Goal: Task Accomplishment & Management: Manage account settings

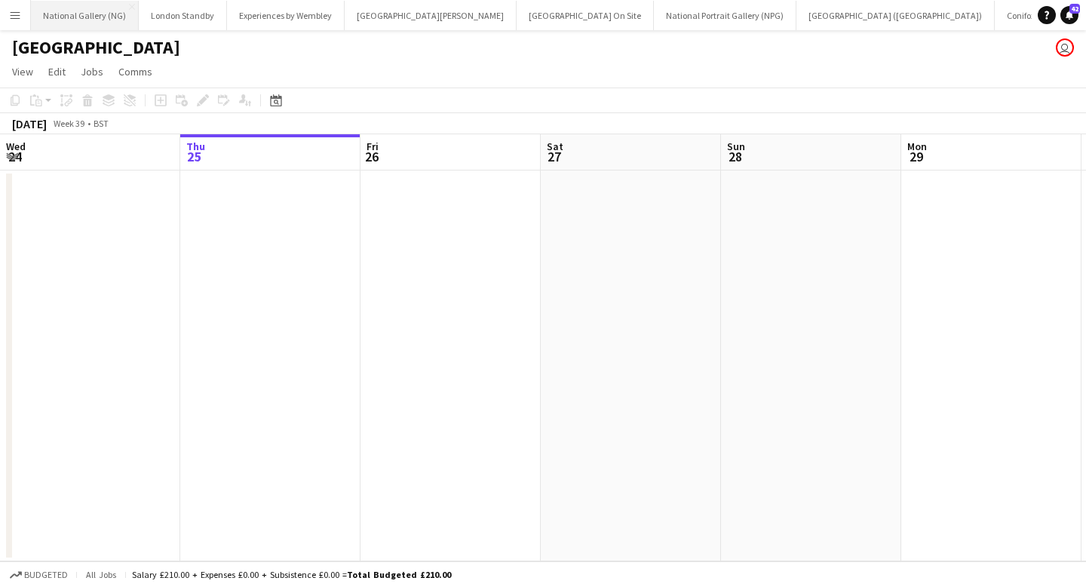
click at [97, 17] on button "National Gallery (NG) Close" at bounding box center [85, 15] width 108 height 29
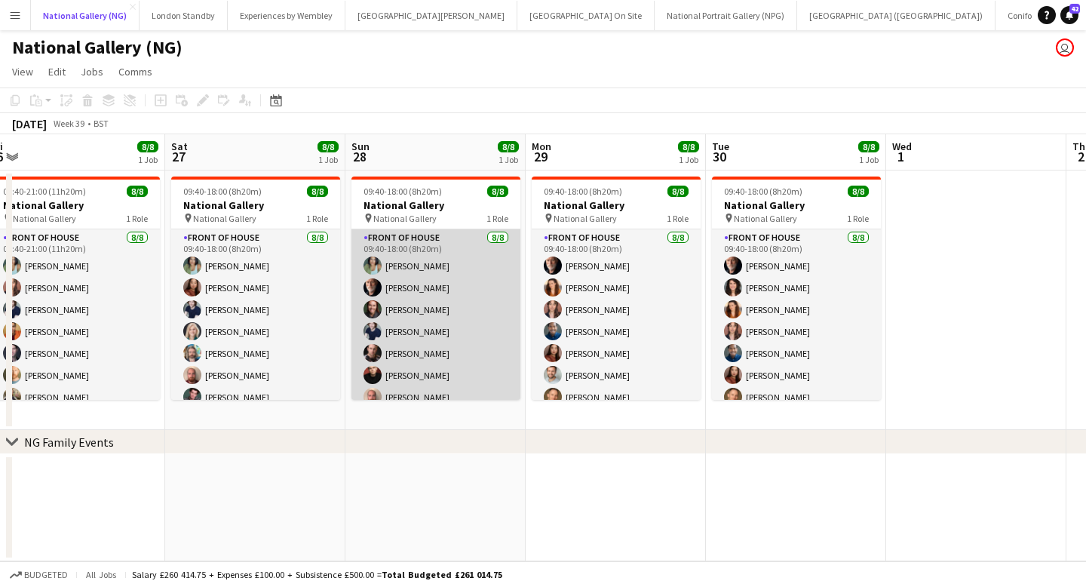
scroll to position [34, 0]
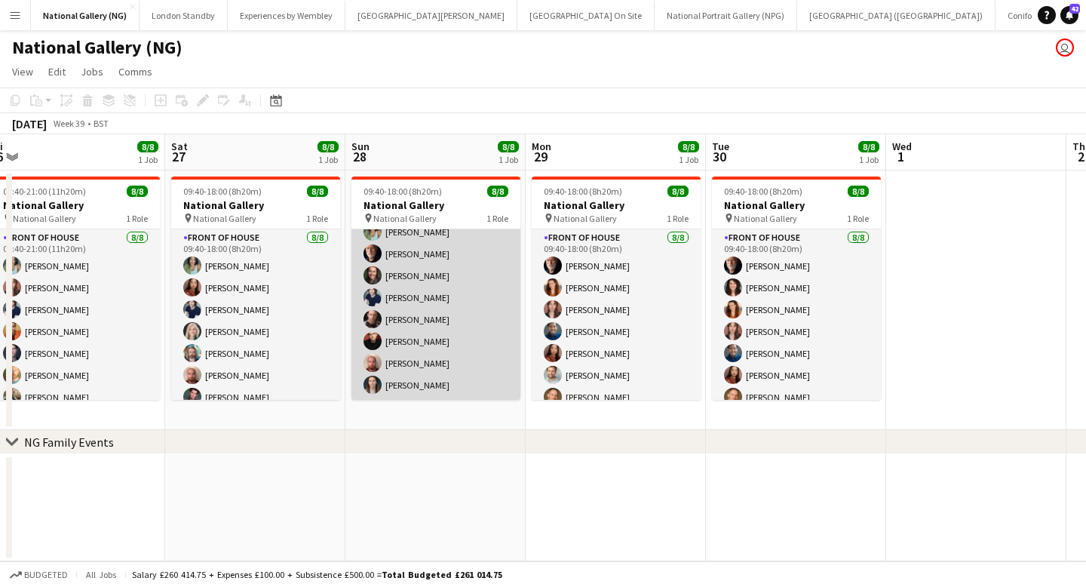
click at [421, 360] on app-card-role "Front of House [DATE] 09:40-18:00 (8h20m) [PERSON_NAME] [PERSON_NAME] [PERSON_N…" at bounding box center [435, 297] width 169 height 204
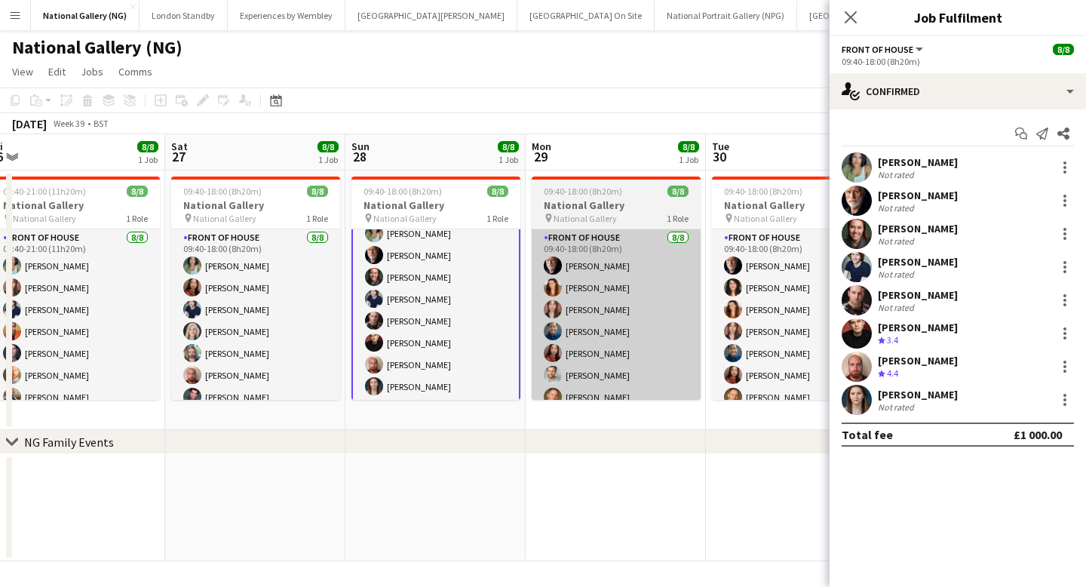
scroll to position [35, 0]
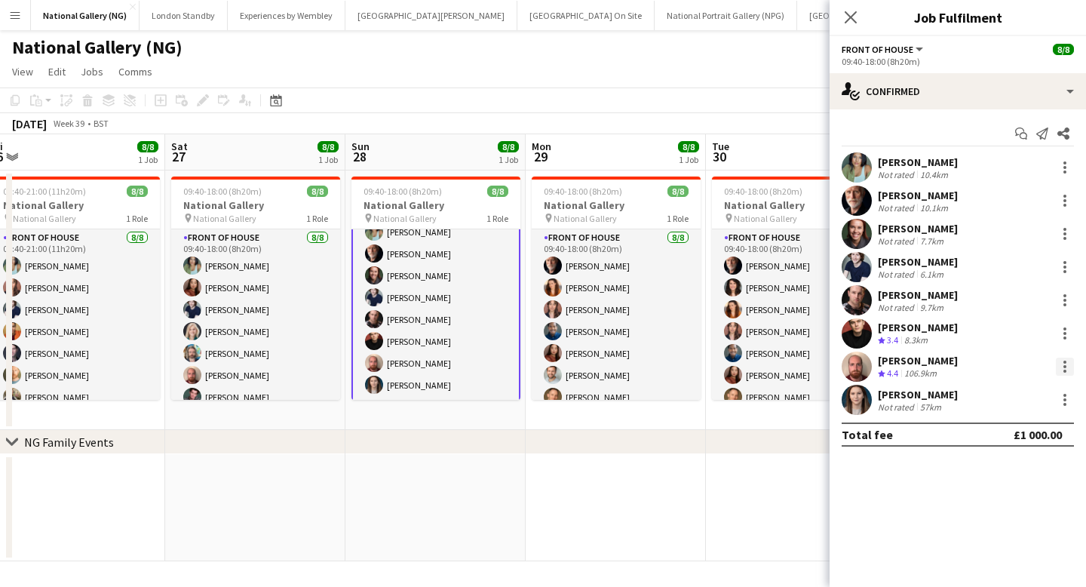
click at [1063, 366] on div at bounding box center [1064, 366] width 3 height 3
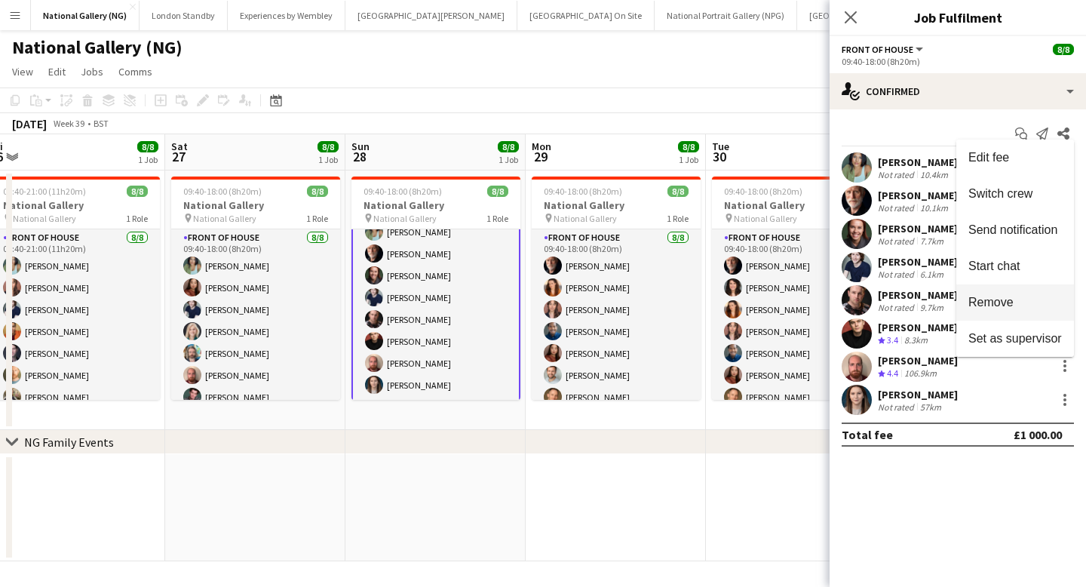
click at [994, 305] on span "Remove" at bounding box center [990, 302] width 45 height 13
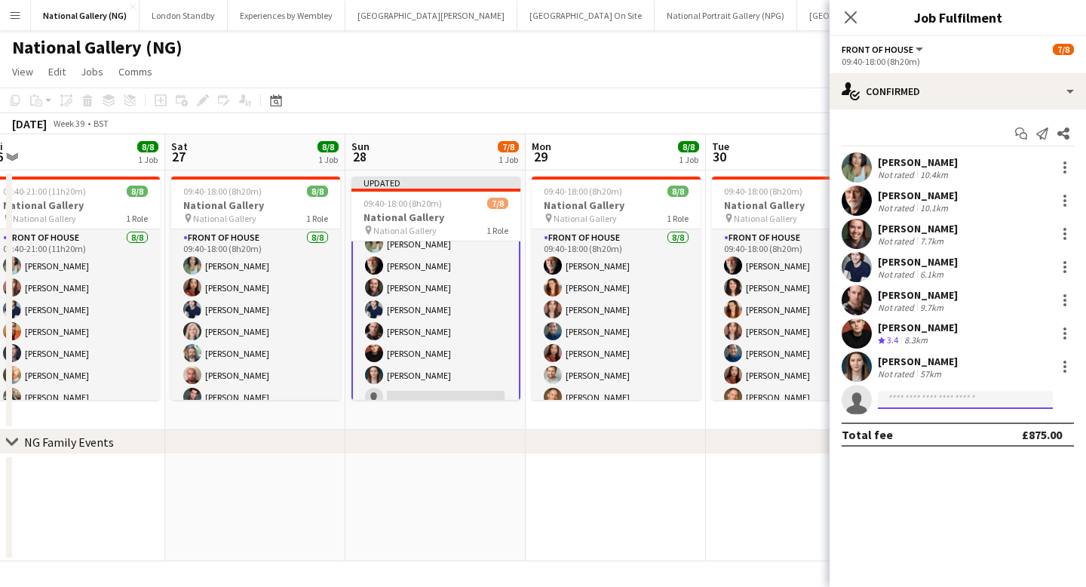
click at [923, 397] on input at bounding box center [965, 400] width 175 height 18
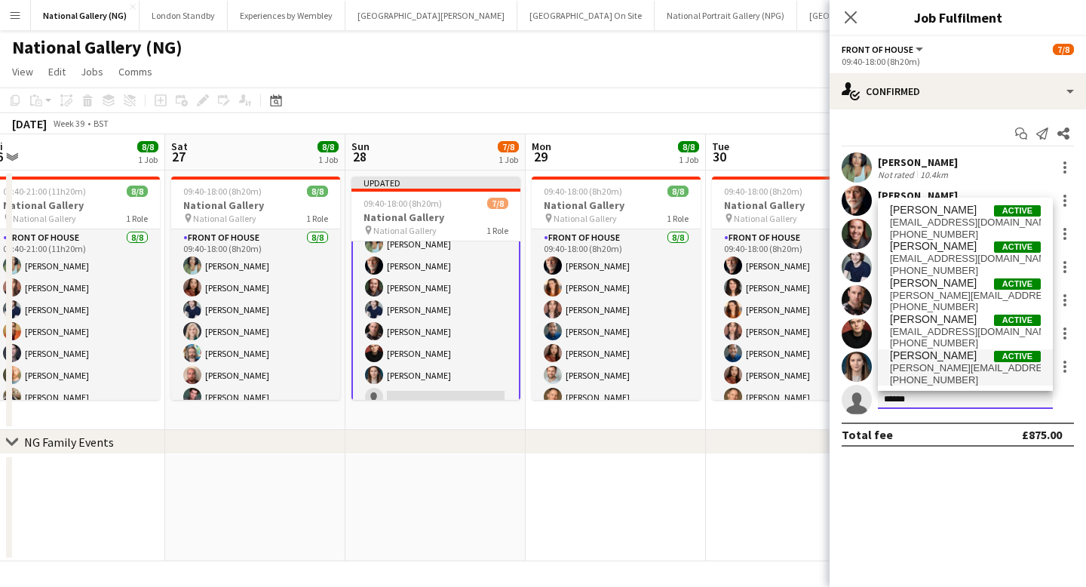
type input "*****"
click at [957, 365] on span "[PERSON_NAME][EMAIL_ADDRESS][DOMAIN_NAME]" at bounding box center [965, 368] width 151 height 12
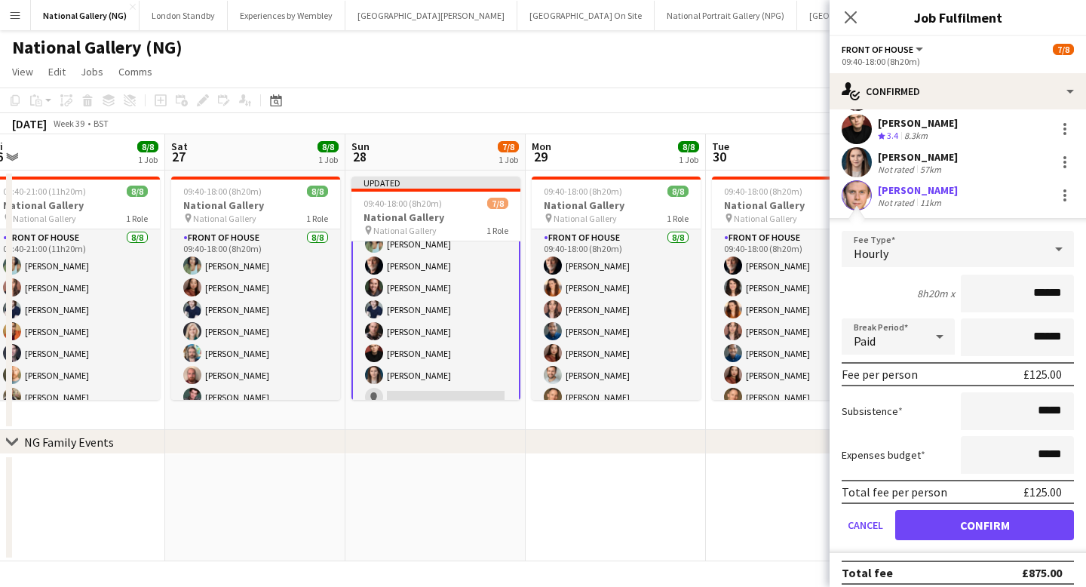
scroll to position [214, 0]
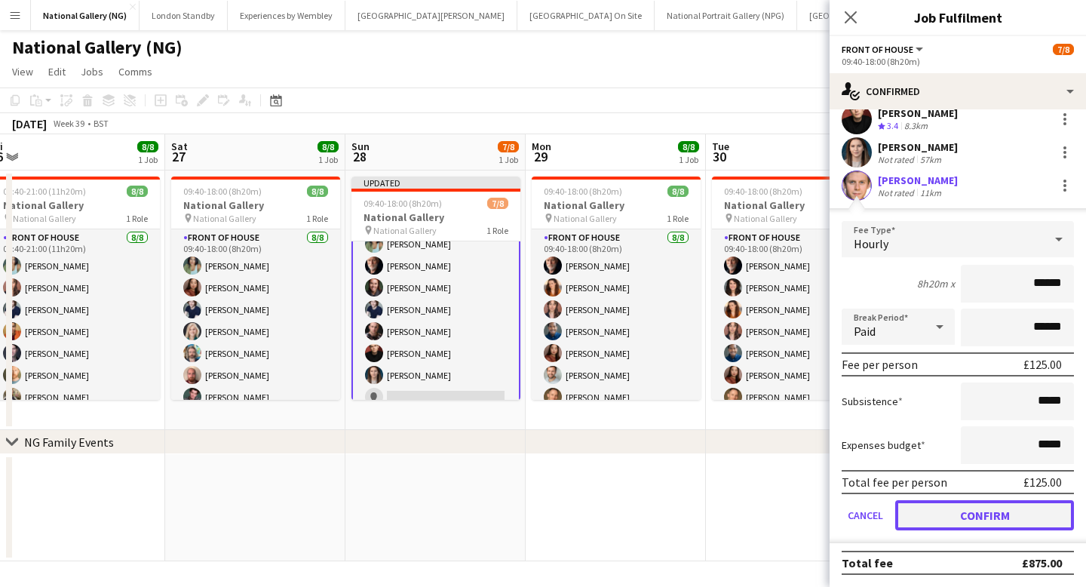
click at [942, 506] on button "Confirm" at bounding box center [984, 515] width 179 height 30
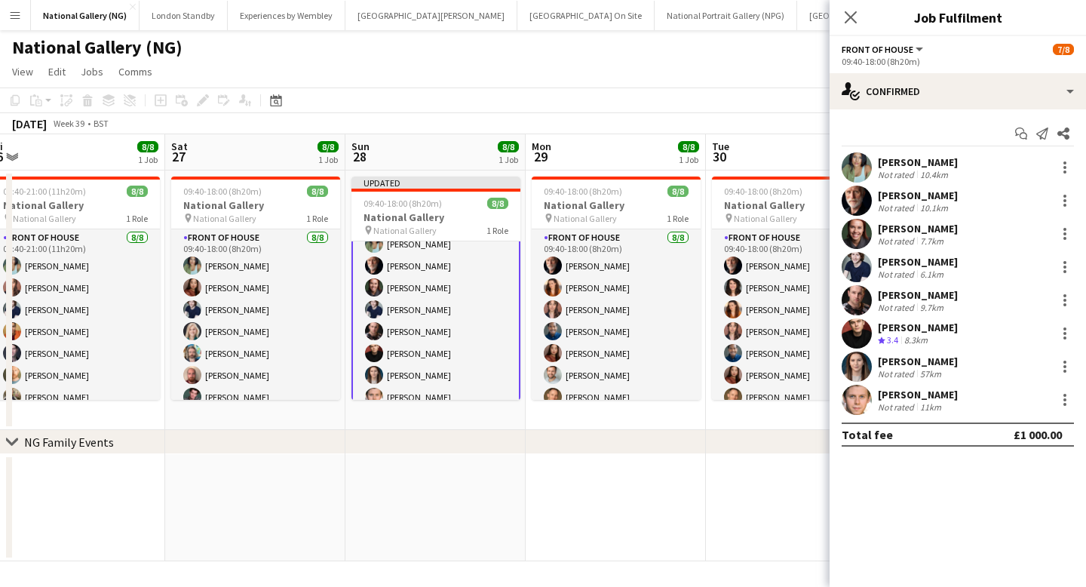
click at [920, 401] on div "11km" at bounding box center [930, 406] width 27 height 11
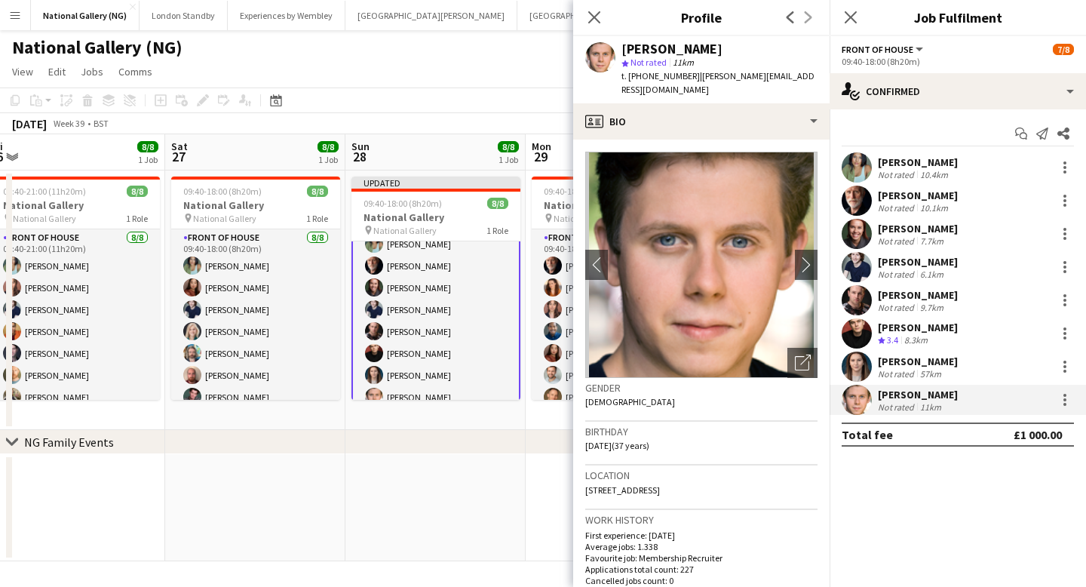
drag, startPoint x: 727, startPoint y: 49, endPoint x: 666, endPoint y: 48, distance: 61.1
click at [666, 48] on div "[PERSON_NAME]" at bounding box center [719, 49] width 196 height 14
copy div "Keningale"
click at [477, 63] on app-page-menu "View Day view expanded Day view collapsed Month view Date picker Jump to [DATE]…" at bounding box center [543, 73] width 1086 height 29
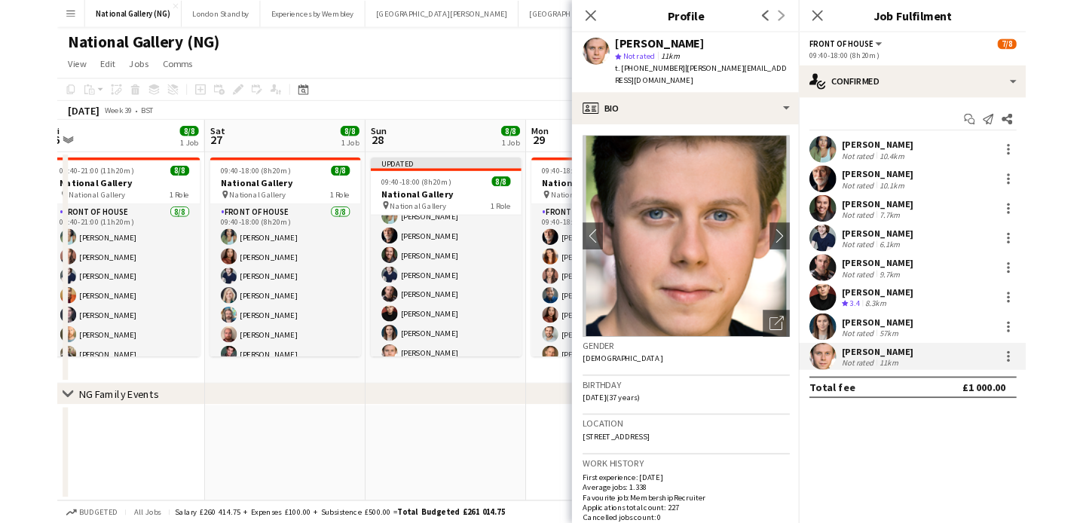
scroll to position [34, 0]
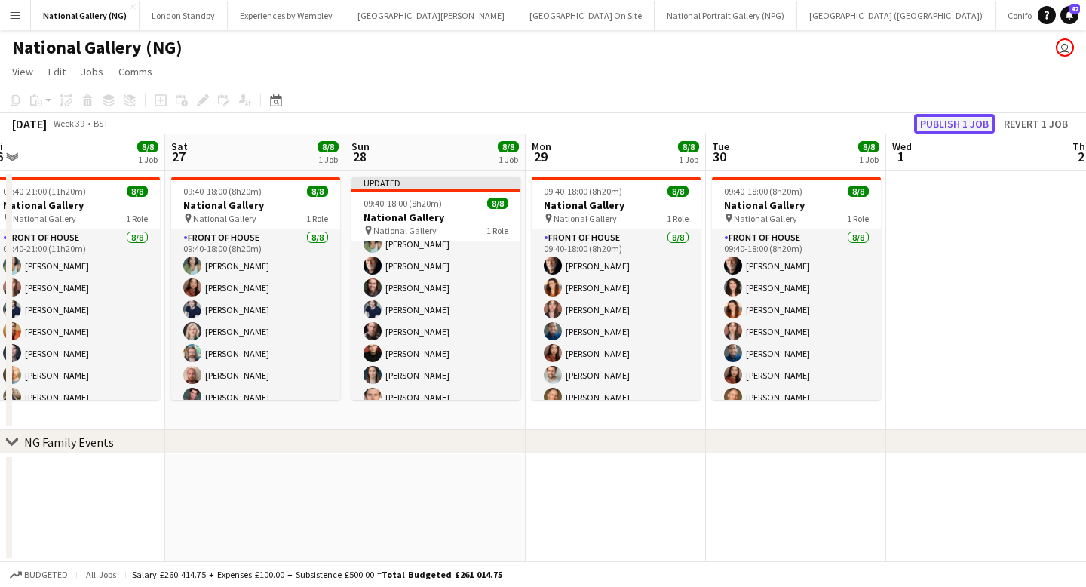
click at [943, 127] on button "Publish 1 job" at bounding box center [954, 124] width 81 height 20
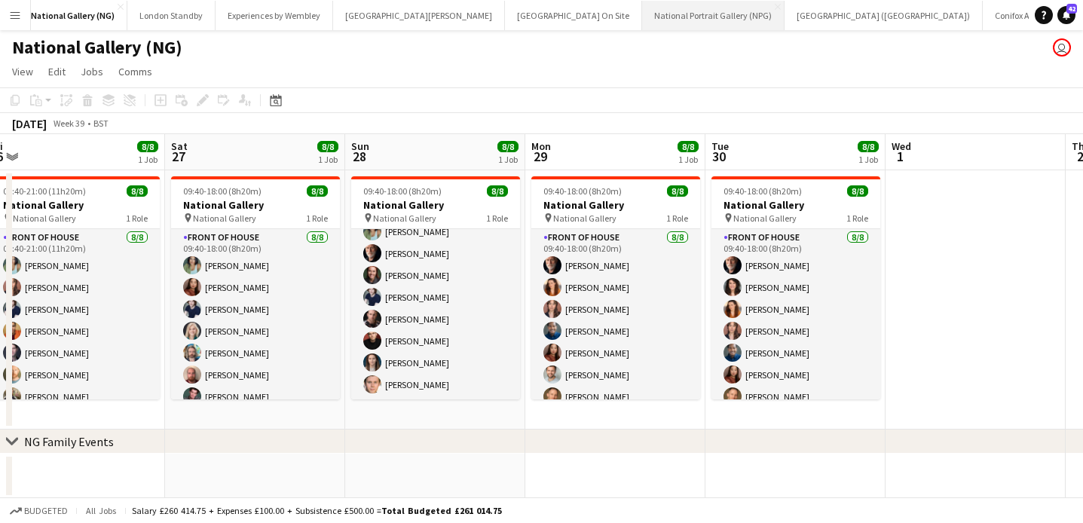
scroll to position [0, 0]
click at [523, 15] on button "[GEOGRAPHIC_DATA] On Site Close" at bounding box center [585, 15] width 137 height 29
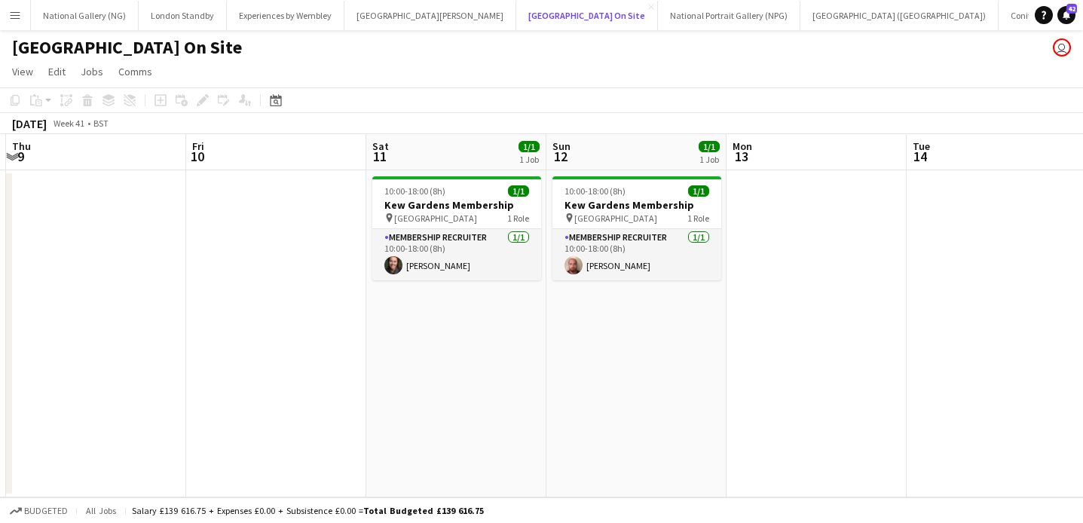
scroll to position [0, 750]
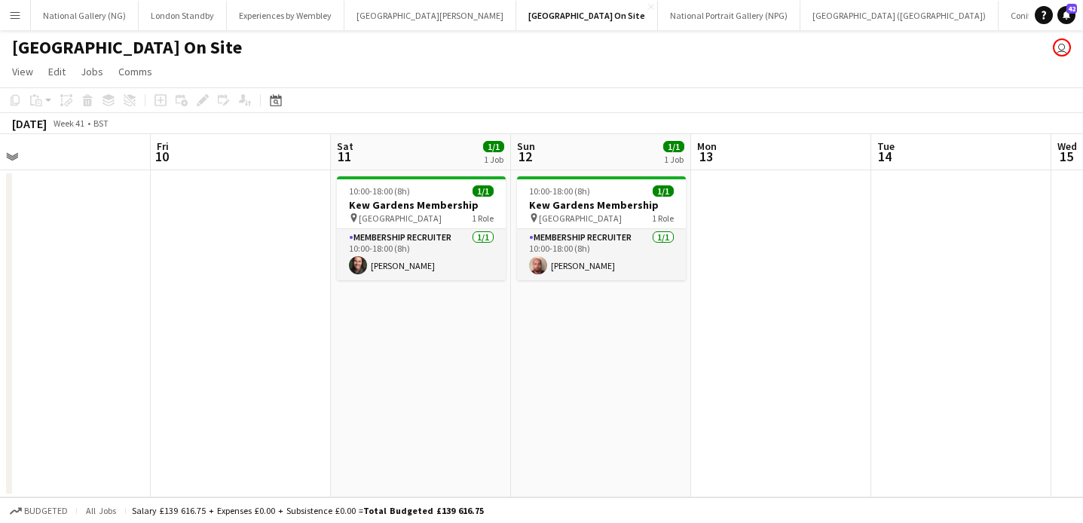
click at [446, 320] on app-date-cell "10:00-18:00 (8h) 1/1 [GEOGRAPHIC_DATA] Membership pin Kew Gardens 1 Role Member…" at bounding box center [421, 333] width 180 height 327
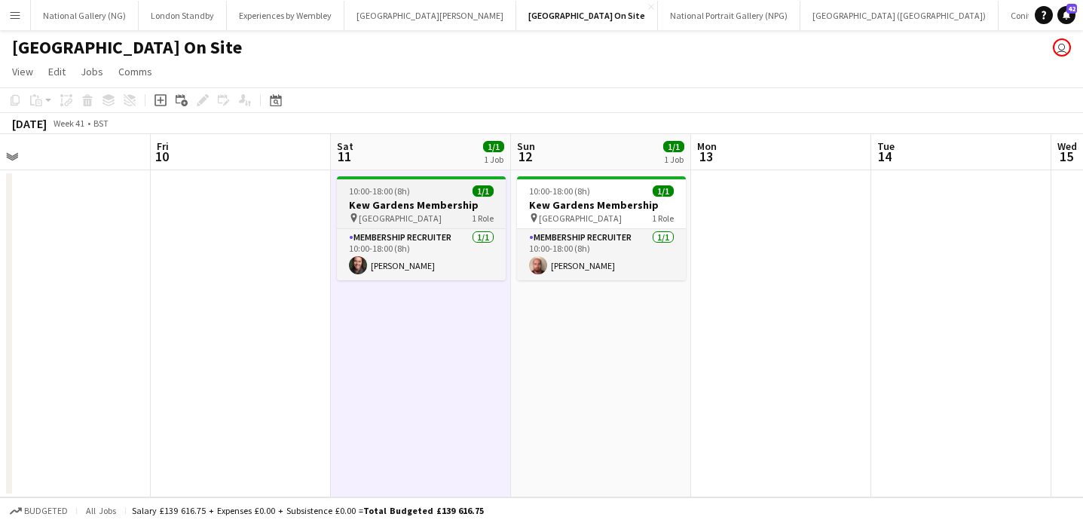
click at [403, 190] on span "10:00-18:00 (8h)" at bounding box center [379, 190] width 61 height 11
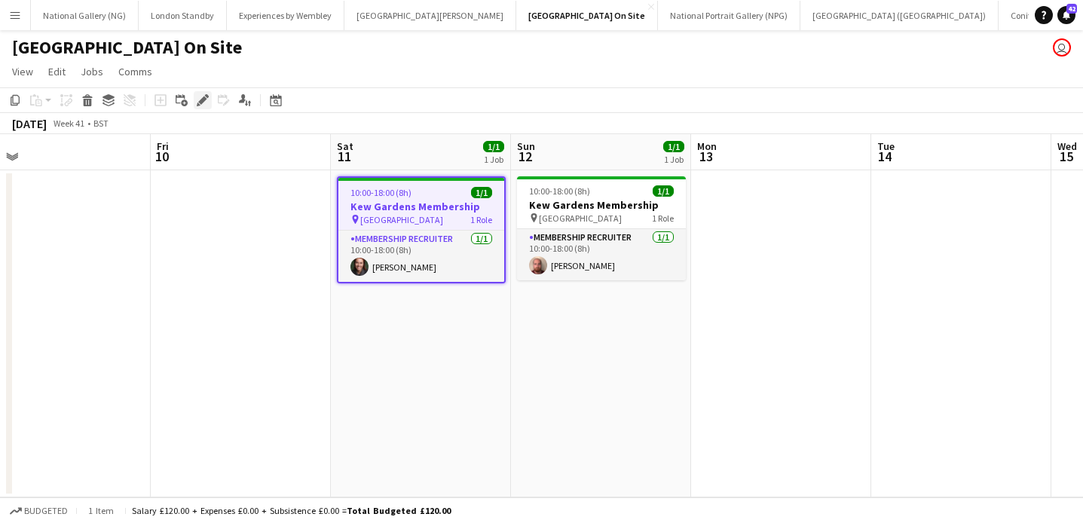
click at [202, 99] on icon at bounding box center [202, 101] width 8 height 8
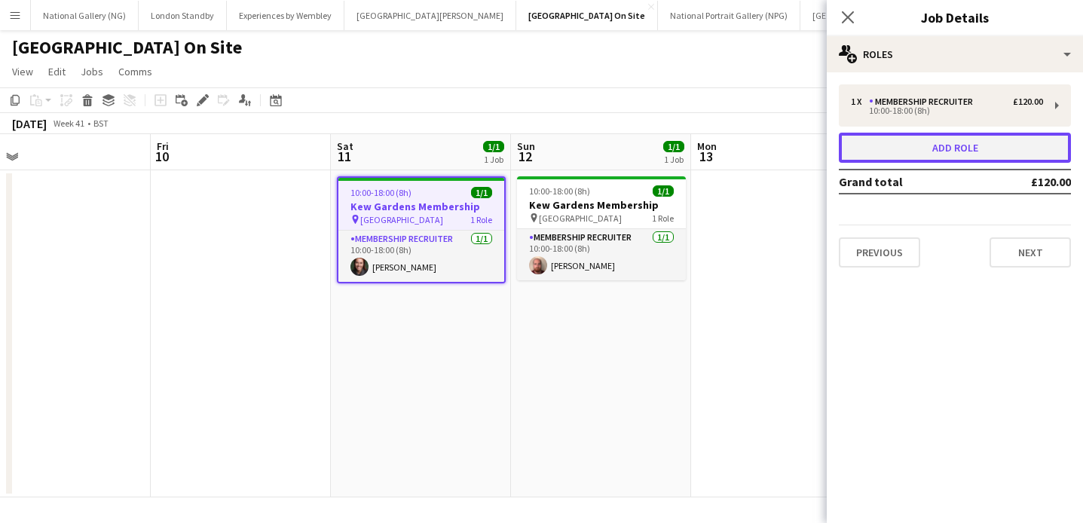
click at [977, 152] on button "Add role" at bounding box center [955, 148] width 232 height 30
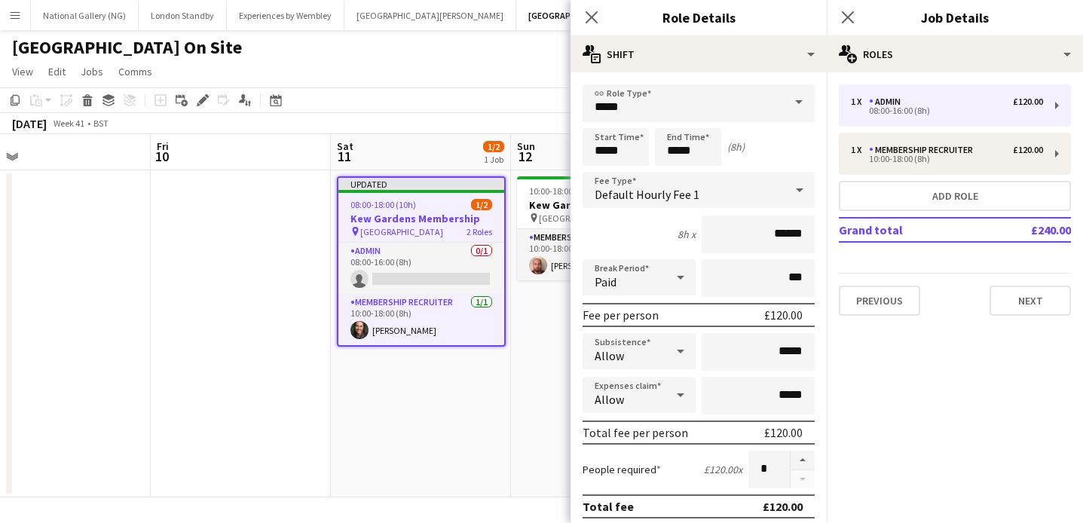
click at [796, 102] on span at bounding box center [799, 102] width 32 height 36
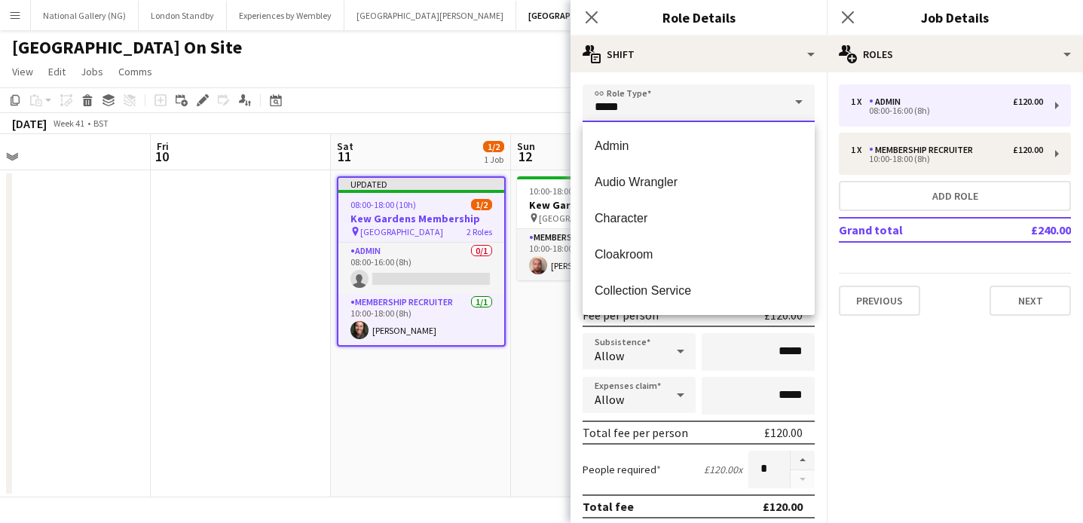
click at [660, 115] on input "*****" at bounding box center [699, 103] width 232 height 38
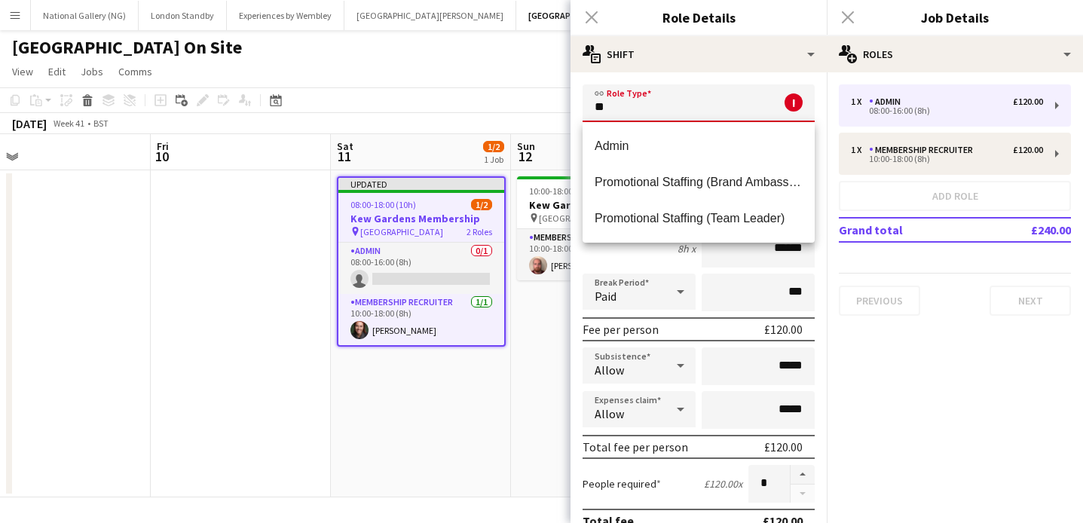
type input "*"
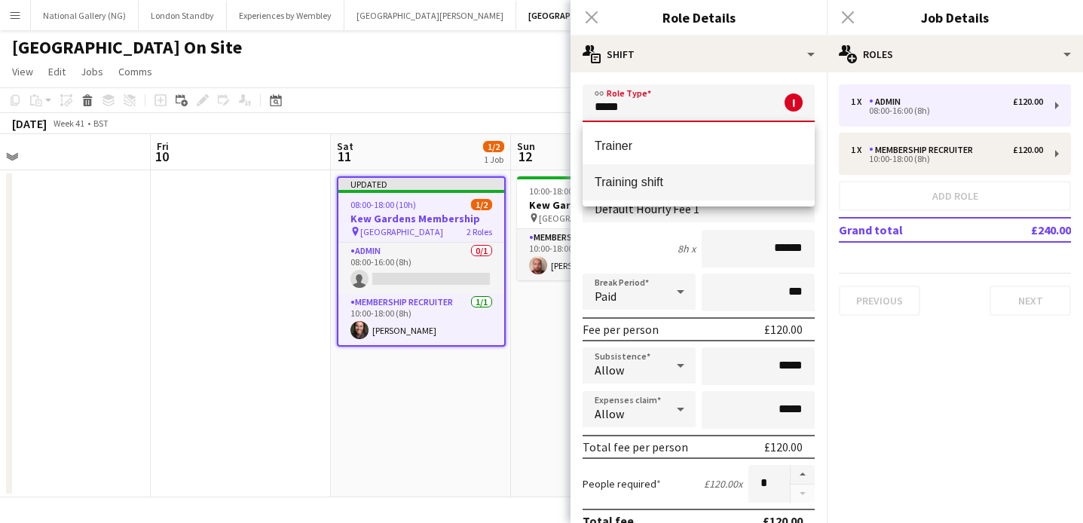
click at [630, 175] on span "Training shift" at bounding box center [699, 182] width 208 height 14
type input "**********"
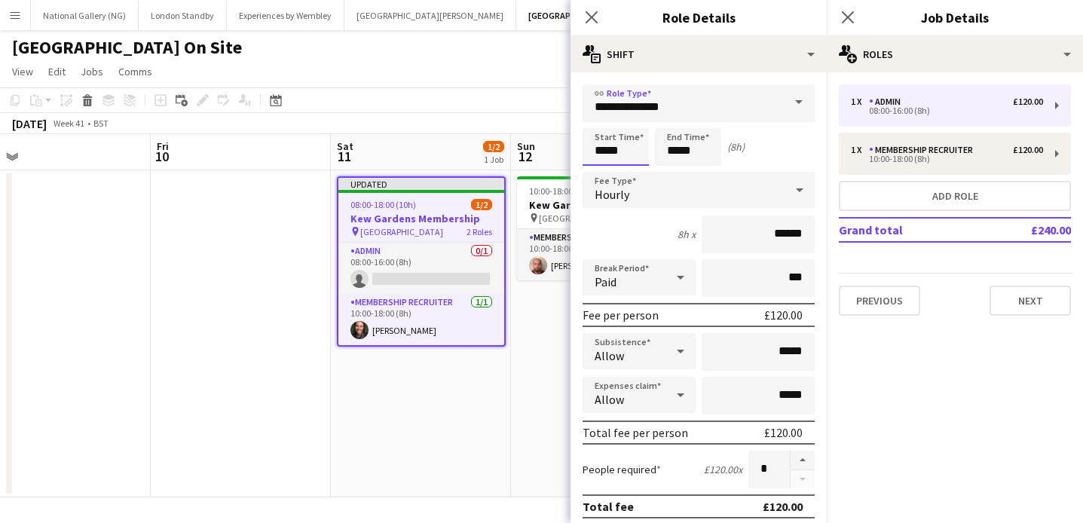
click at [605, 147] on input "*****" at bounding box center [616, 147] width 66 height 38
type input "*****"
click at [676, 150] on input "*****" at bounding box center [688, 147] width 66 height 38
type input "*****"
click at [789, 155] on div "Start Time ***** End Time ***** (2h)" at bounding box center [699, 147] width 232 height 38
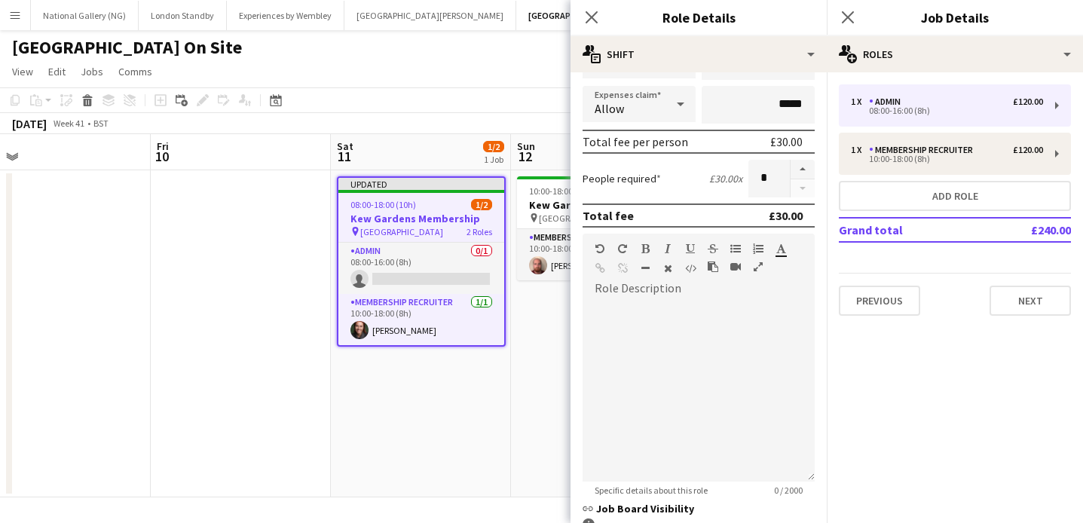
scroll to position [325, 0]
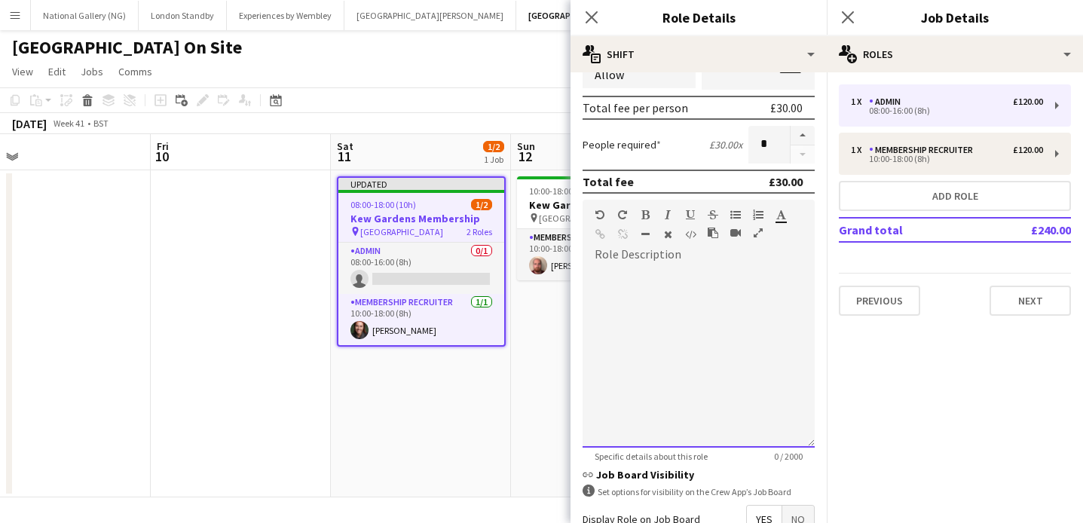
click at [664, 317] on div at bounding box center [699, 357] width 232 height 181
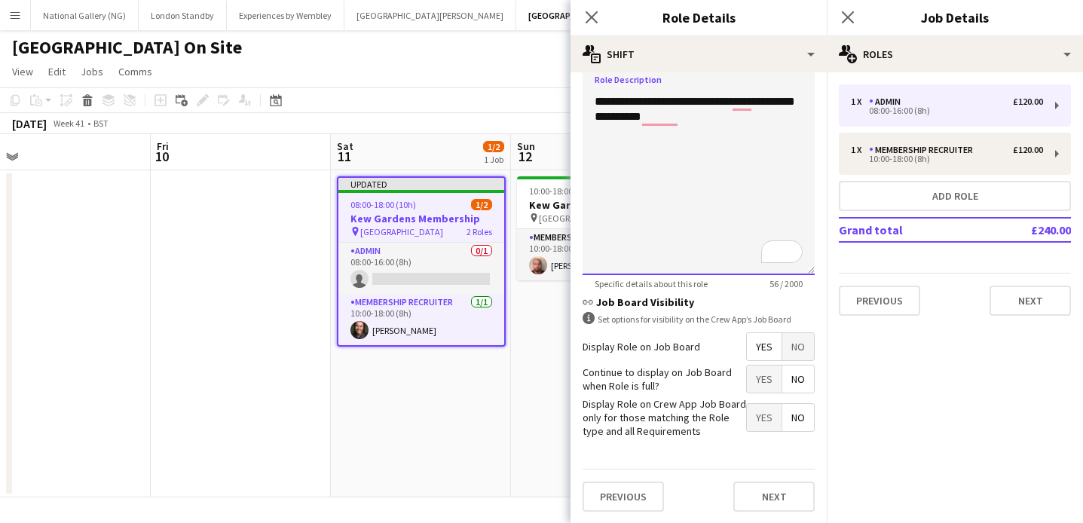
scroll to position [308, 0]
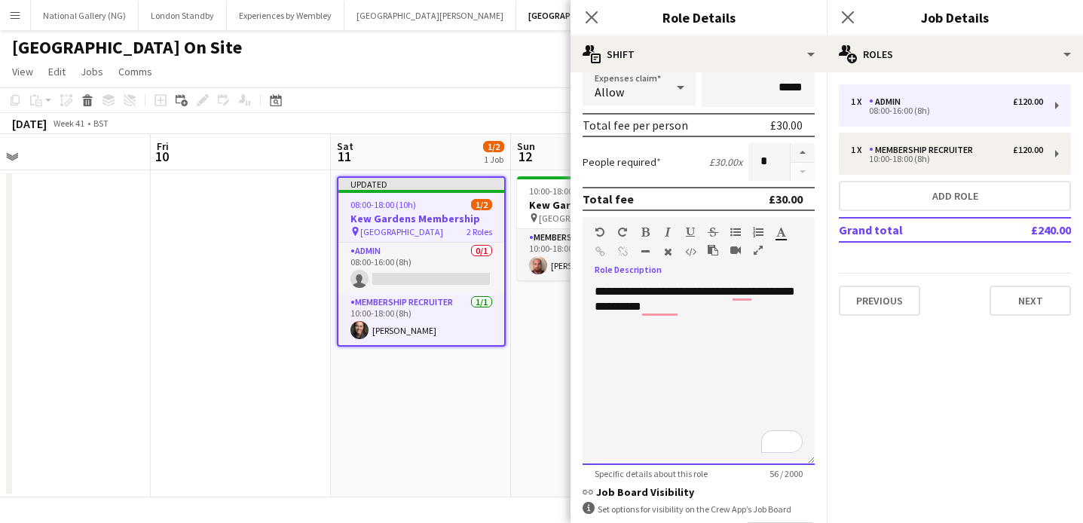
click at [659, 302] on div "**********" at bounding box center [699, 374] width 232 height 181
click at [743, 287] on div "**********" at bounding box center [699, 374] width 232 height 181
click at [731, 308] on div "**********" at bounding box center [699, 374] width 232 height 181
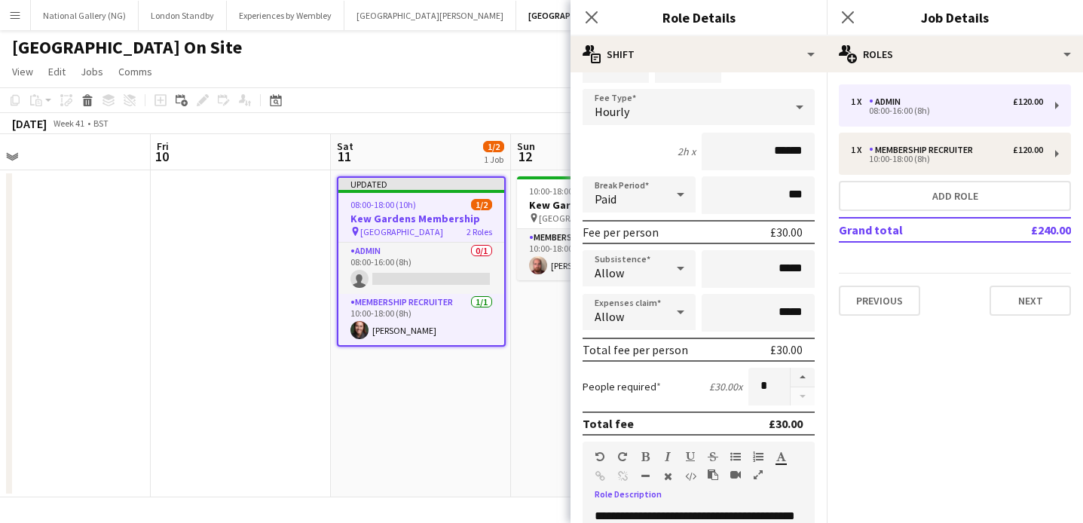
scroll to position [0, 0]
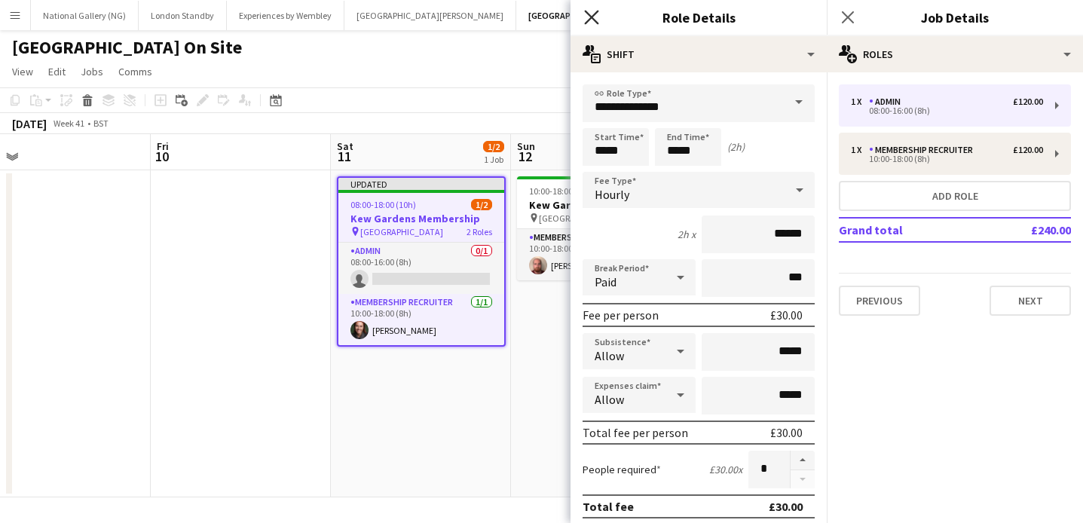
click at [597, 17] on icon "Close pop-in" at bounding box center [591, 17] width 14 height 14
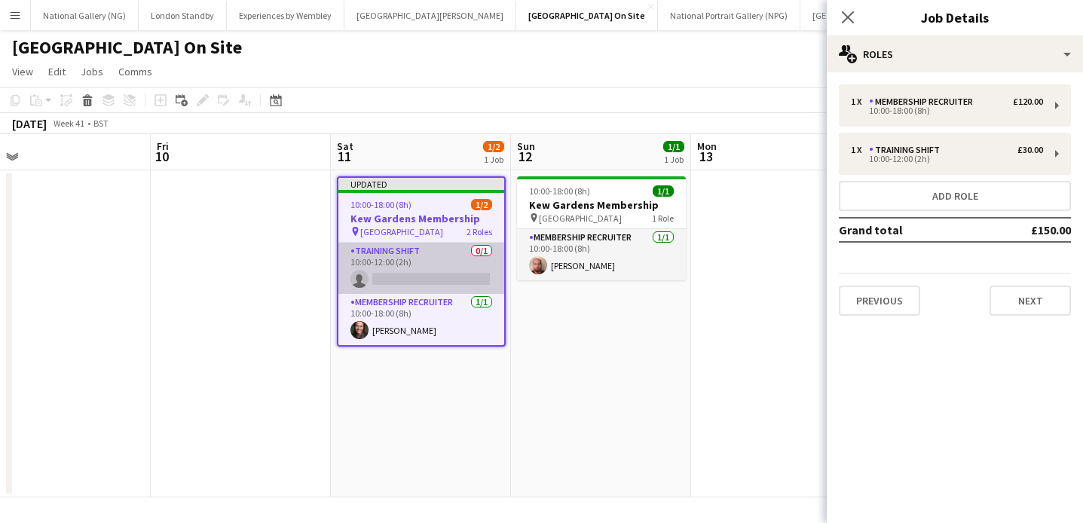
click at [420, 270] on app-card-role "Training shift 0/1 10:00-12:00 (2h) single-neutral-actions" at bounding box center [422, 268] width 166 height 51
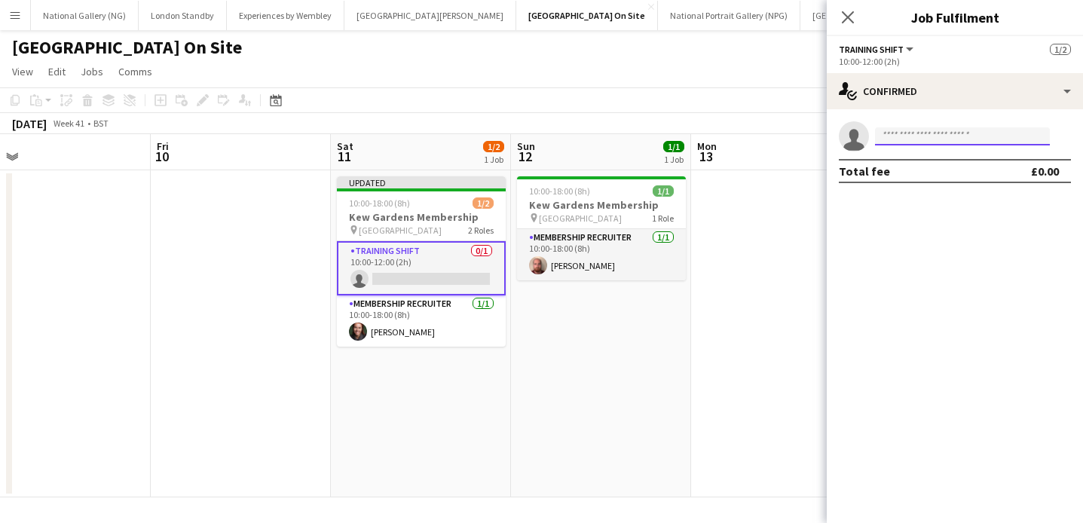
click at [911, 133] on input at bounding box center [962, 136] width 175 height 18
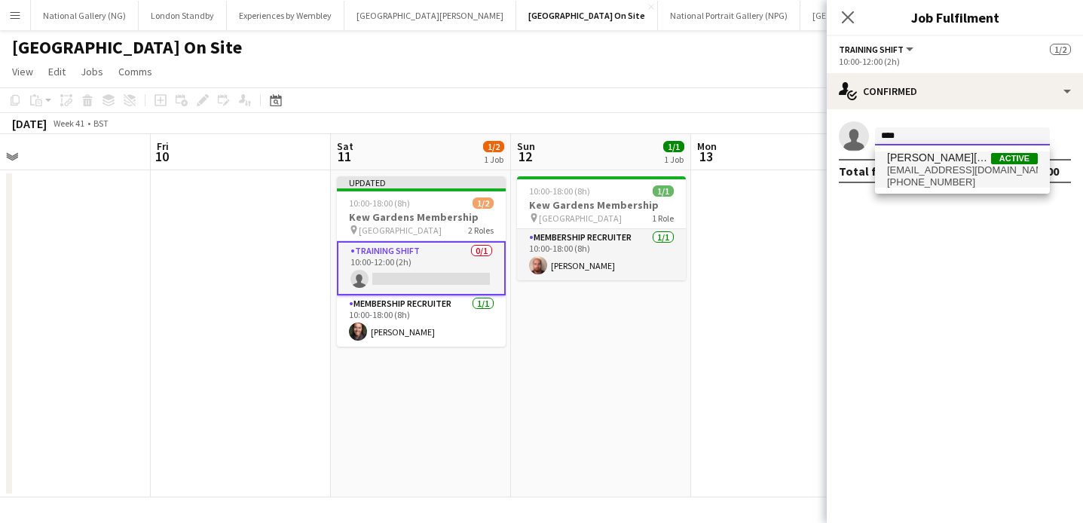
type input "****"
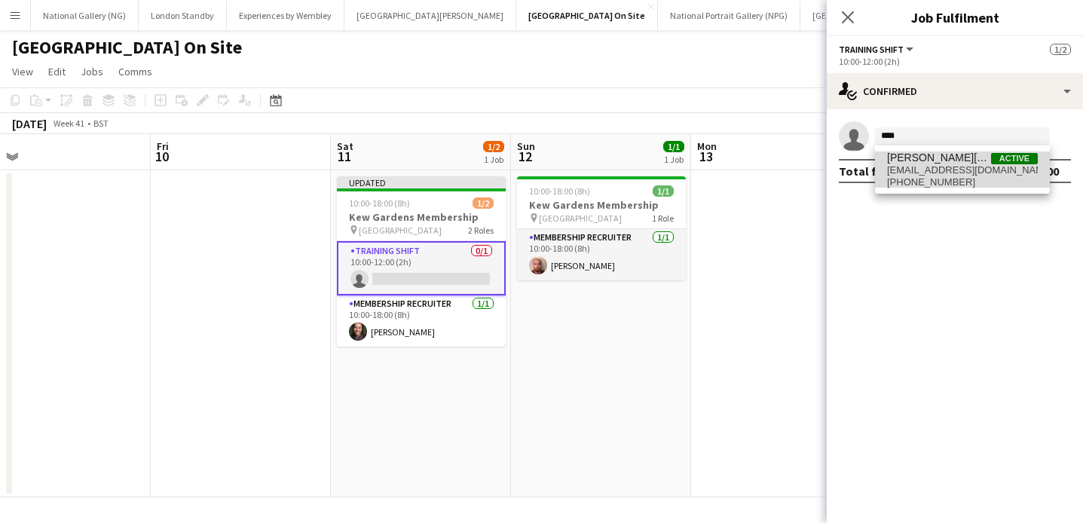
click at [927, 170] on span "[EMAIL_ADDRESS][DOMAIN_NAME]" at bounding box center [962, 170] width 151 height 12
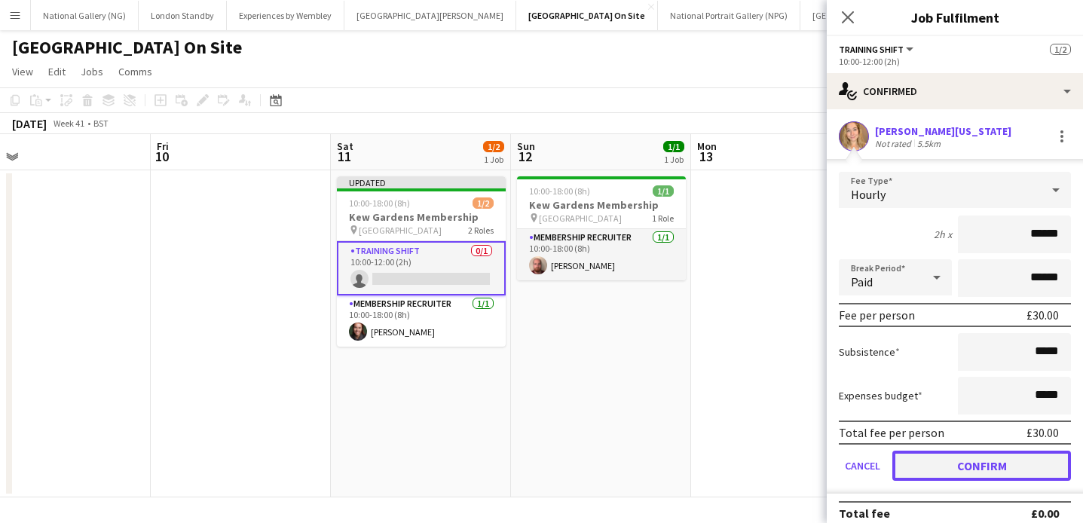
click at [968, 464] on button "Confirm" at bounding box center [982, 466] width 179 height 30
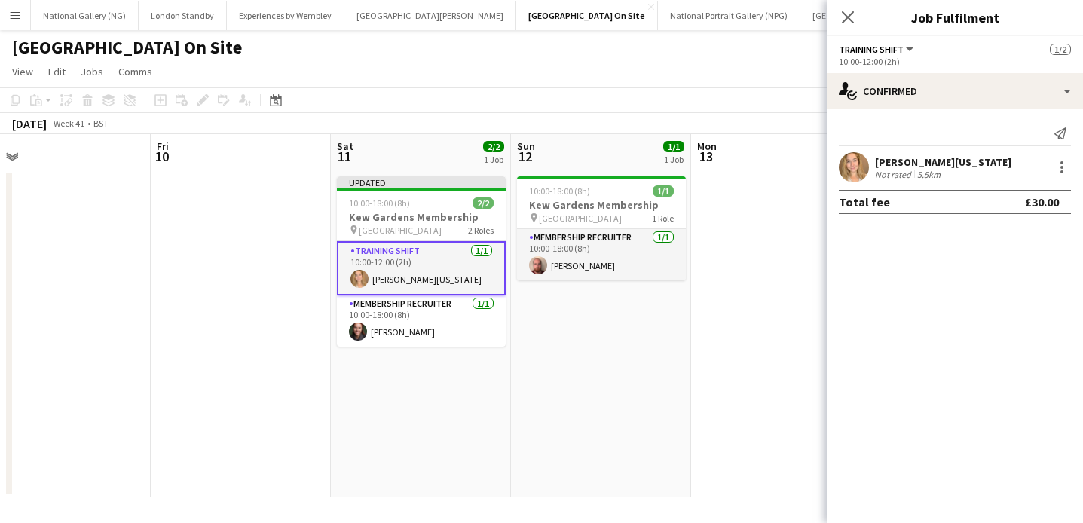
click at [743, 191] on app-date-cell at bounding box center [781, 333] width 180 height 327
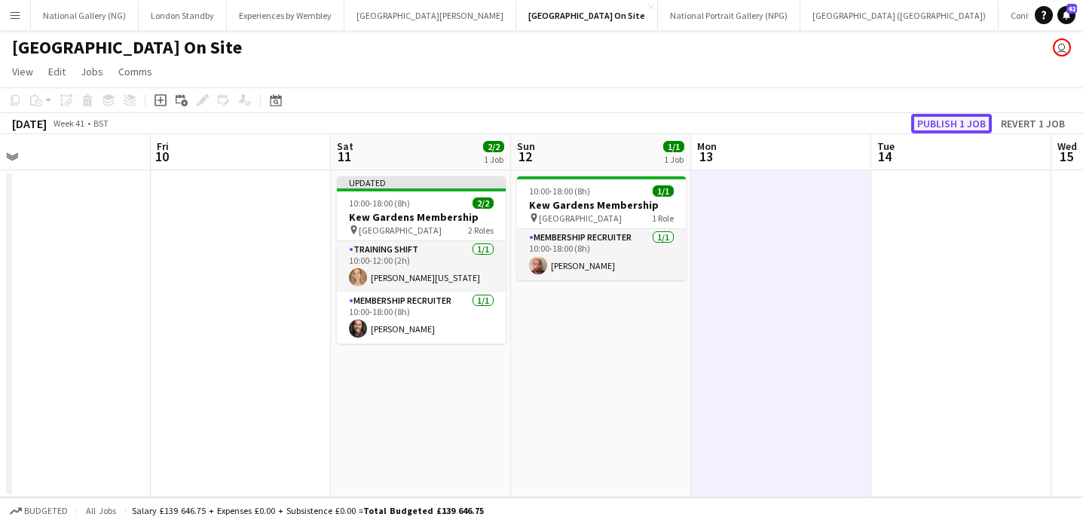
click at [948, 125] on button "Publish 1 job" at bounding box center [952, 124] width 81 height 20
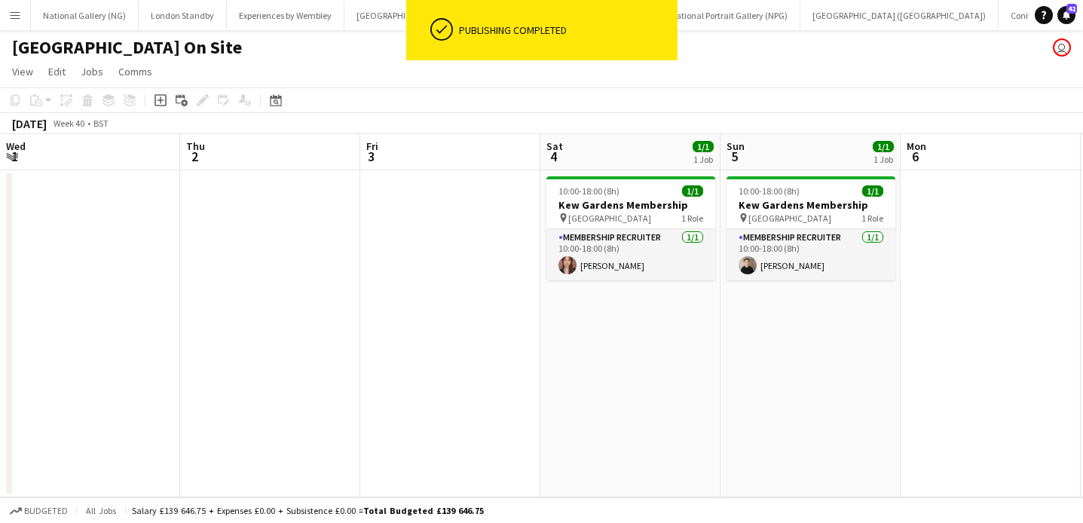
scroll to position [0, 624]
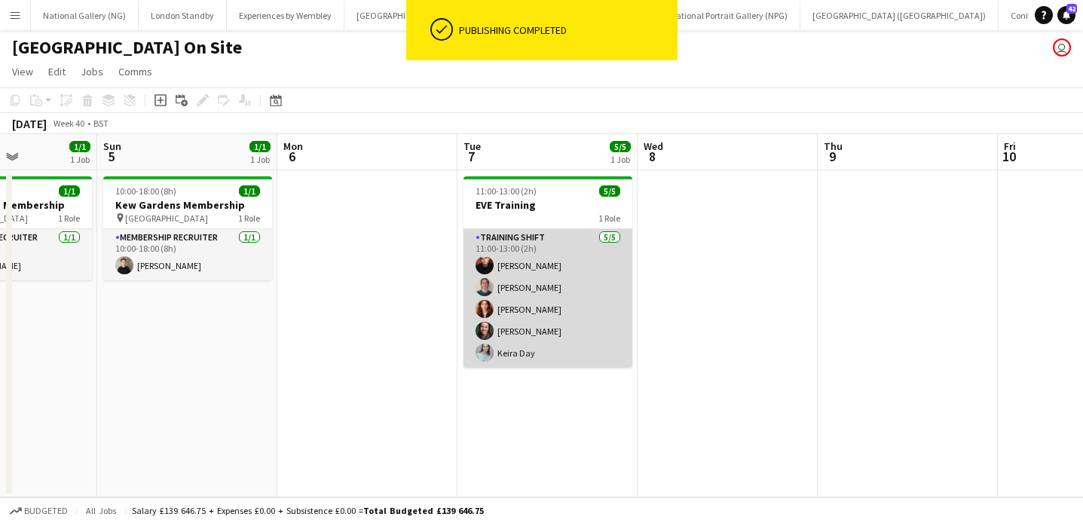
click at [547, 242] on app-card-role "Training shift [DATE] 11:00-13:00 (2h) [PERSON_NAME] [PERSON_NAME] [PERSON_NAME…" at bounding box center [548, 298] width 169 height 139
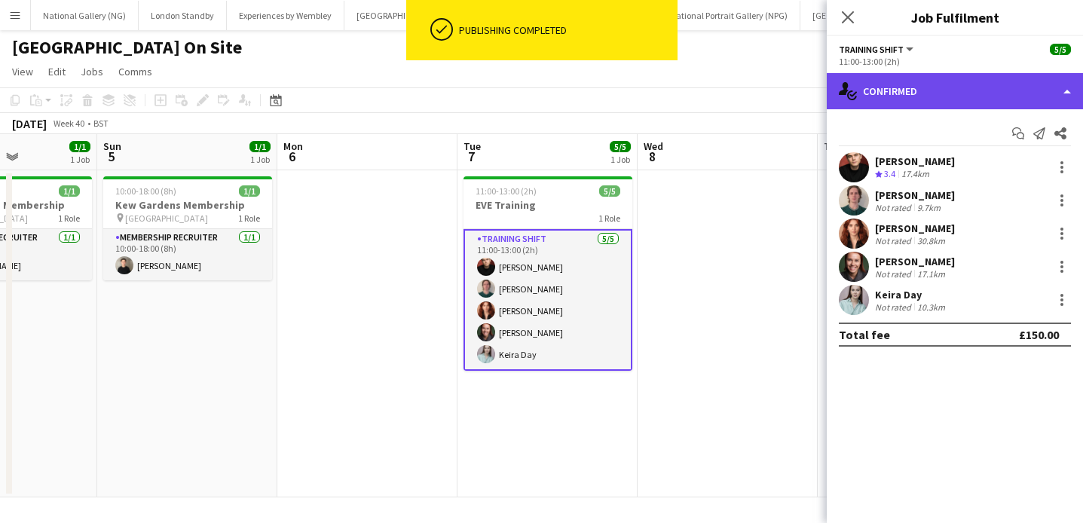
click at [947, 93] on div "single-neutral-actions-check-2 Confirmed" at bounding box center [955, 91] width 256 height 36
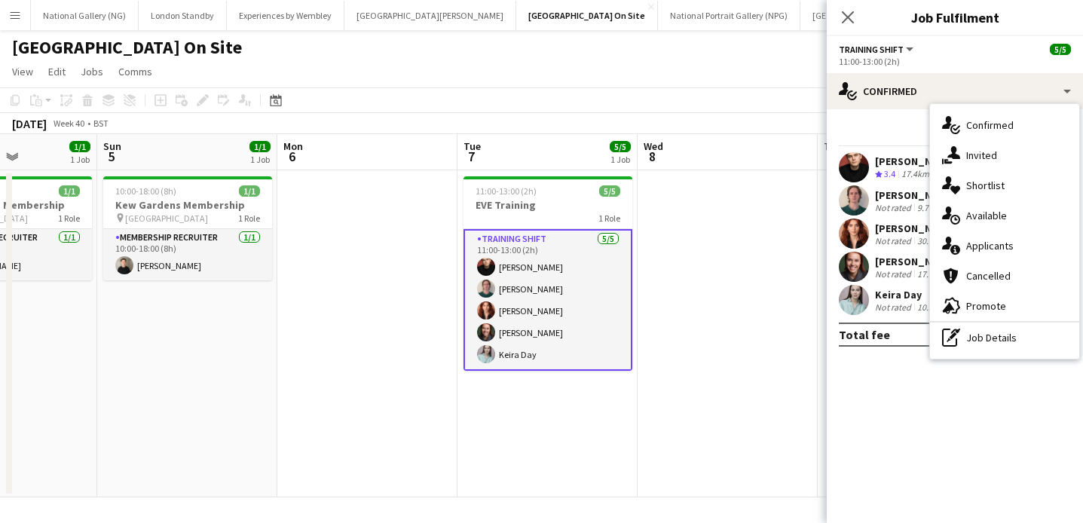
click at [982, 356] on div "single-neutral-actions-check-2 Confirmed single-neutral-actions-share-1 Invited…" at bounding box center [1004, 231] width 149 height 255
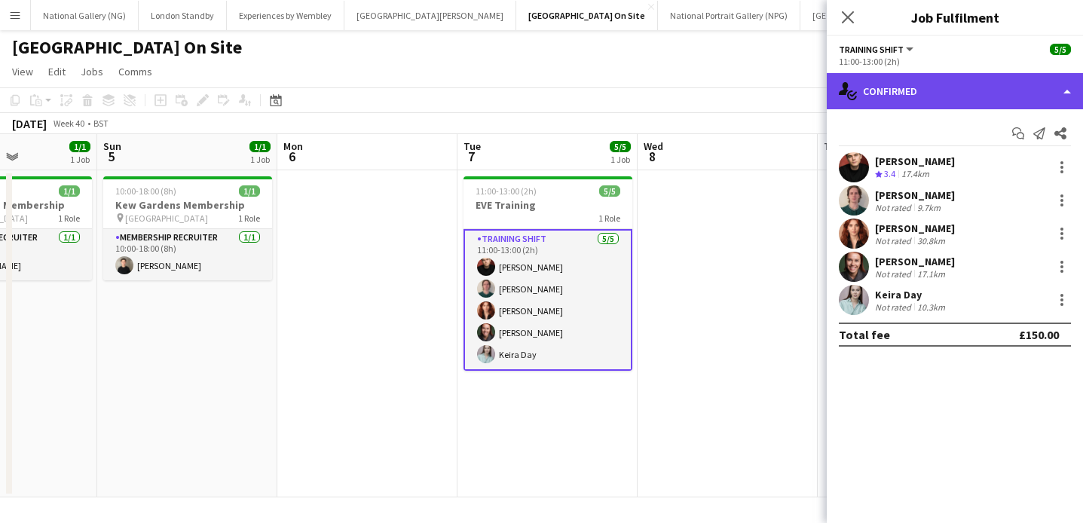
click at [936, 97] on div "single-neutral-actions-check-2 Confirmed" at bounding box center [955, 91] width 256 height 36
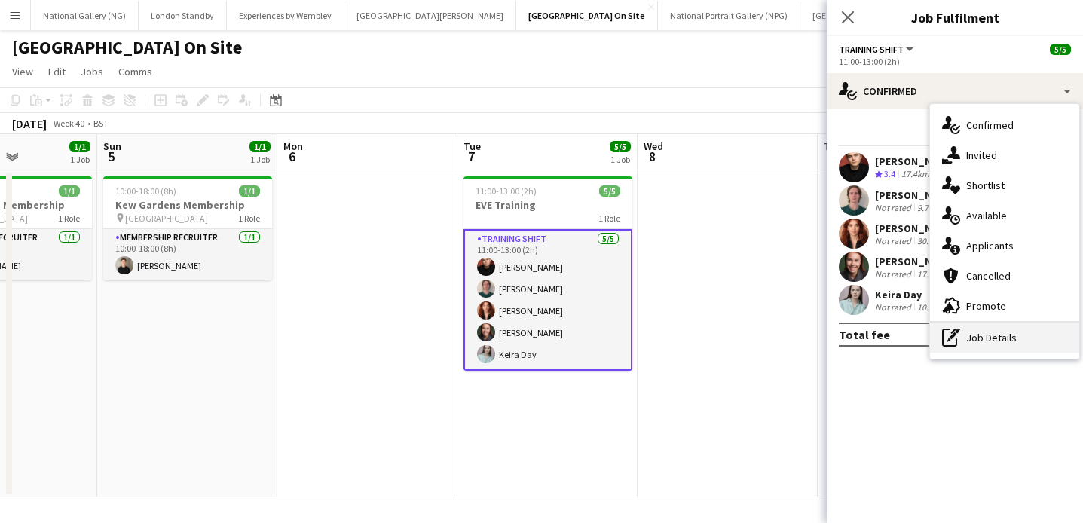
click at [979, 347] on div "pen-write Job Details" at bounding box center [1004, 338] width 149 height 30
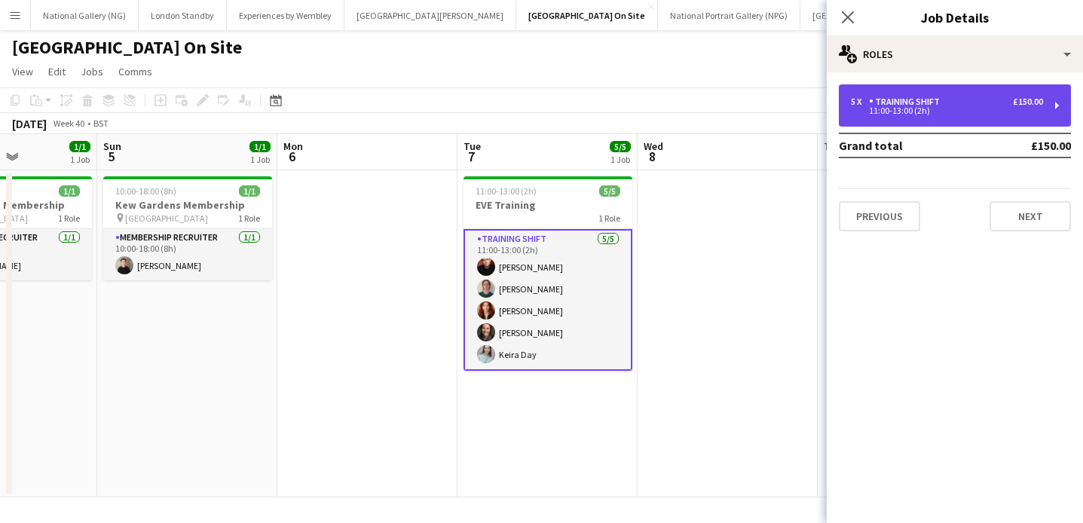
click at [899, 106] on div "Training shift" at bounding box center [907, 102] width 77 height 11
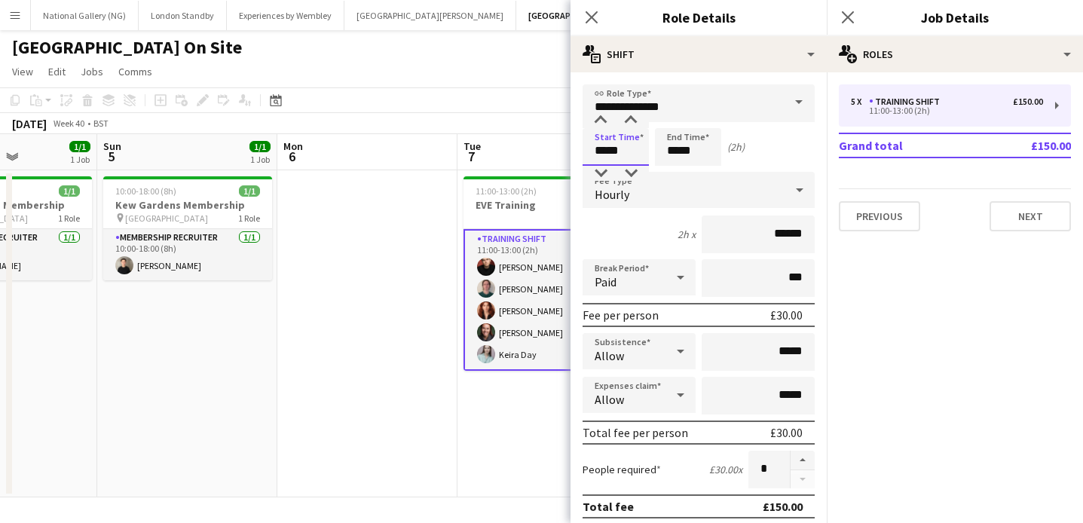
click at [605, 153] on input "*****" at bounding box center [616, 147] width 66 height 38
type input "*****"
click at [677, 151] on input "*****" at bounding box center [688, 147] width 66 height 38
type input "*****"
click at [774, 140] on div "Start Time ***** End Time ***** (2h)" at bounding box center [699, 147] width 232 height 38
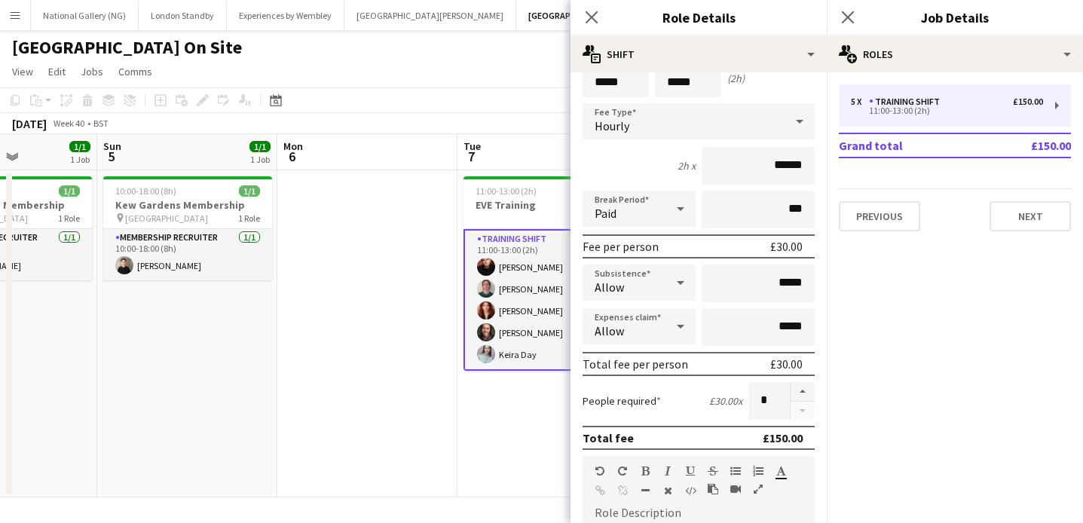
scroll to position [0, 0]
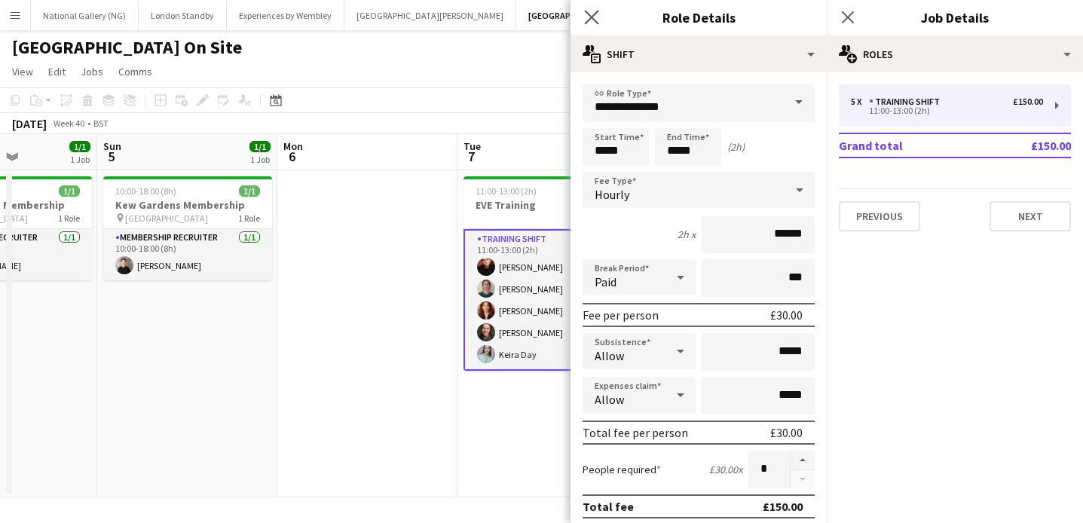
click at [600, 19] on app-icon "Close pop-in" at bounding box center [592, 18] width 22 height 22
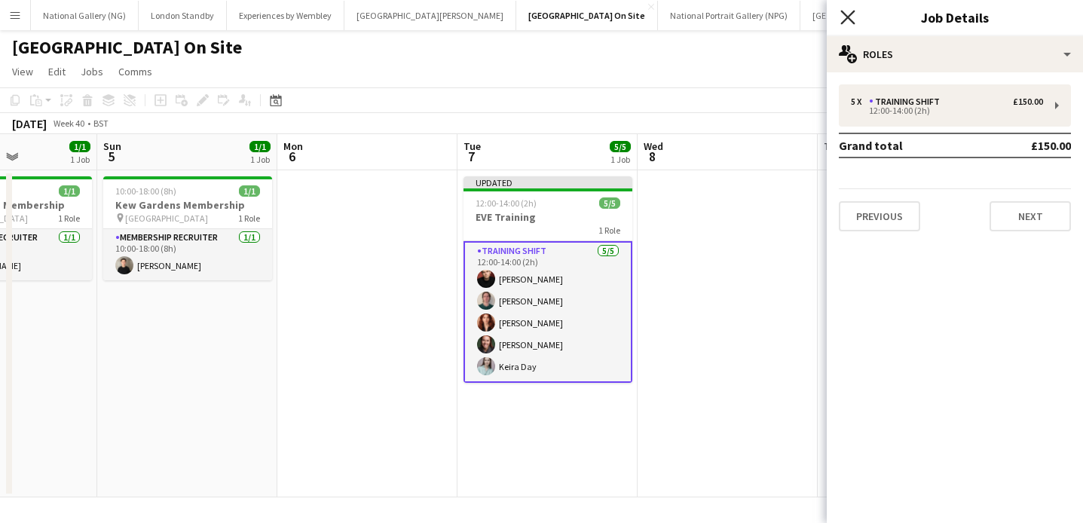
click at [852, 20] on icon at bounding box center [848, 17] width 14 height 14
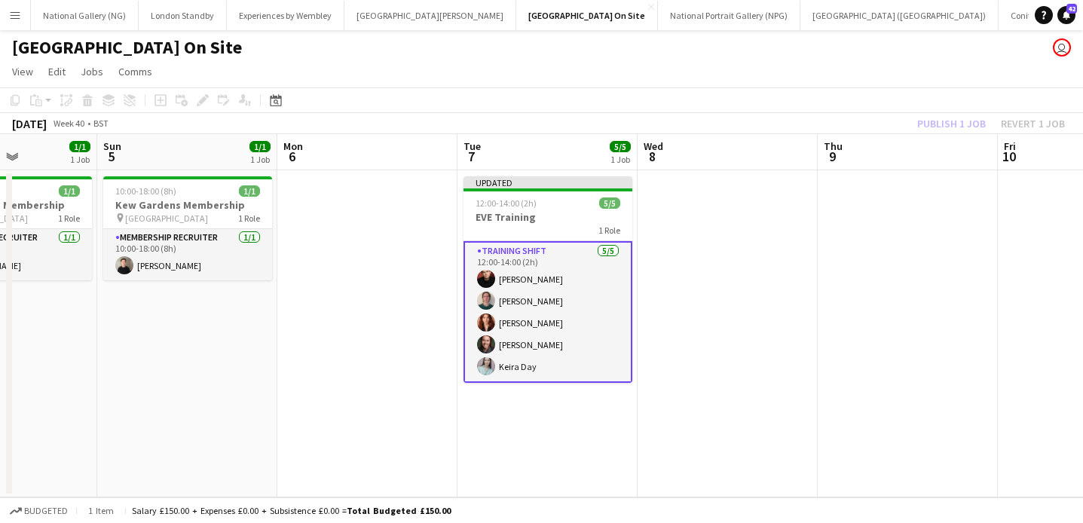
click at [962, 112] on div "Copy Paste Paste Command V Paste with crew Command Shift V Paste linked Job [GE…" at bounding box center [541, 110] width 1083 height 47
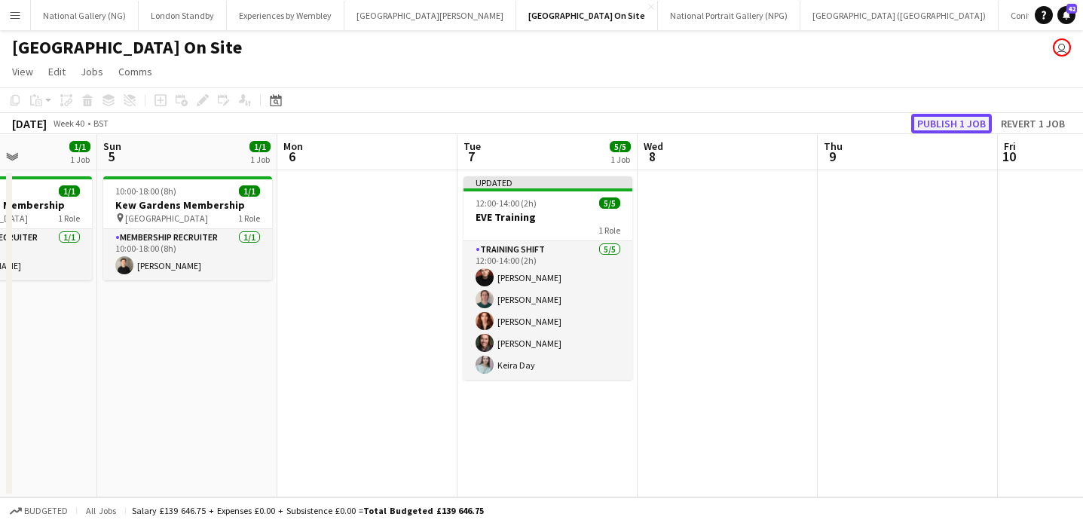
click at [952, 126] on button "Publish 1 job" at bounding box center [952, 124] width 81 height 20
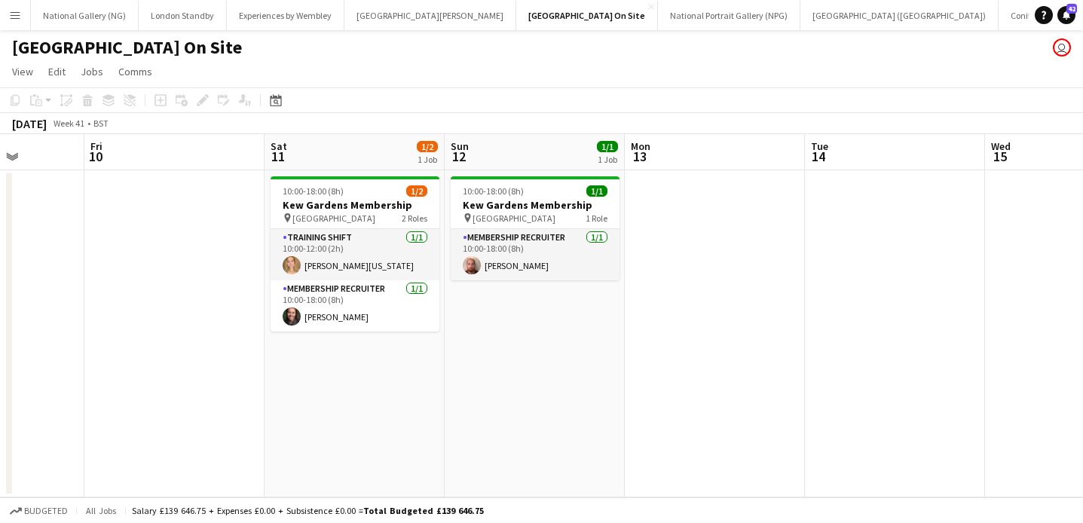
scroll to position [0, 456]
click at [511, 311] on app-date-cell "10:00-18:00 (8h) 1/1 [GEOGRAPHIC_DATA] Membership pin Kew Gardens 1 Role Member…" at bounding box center [535, 333] width 180 height 327
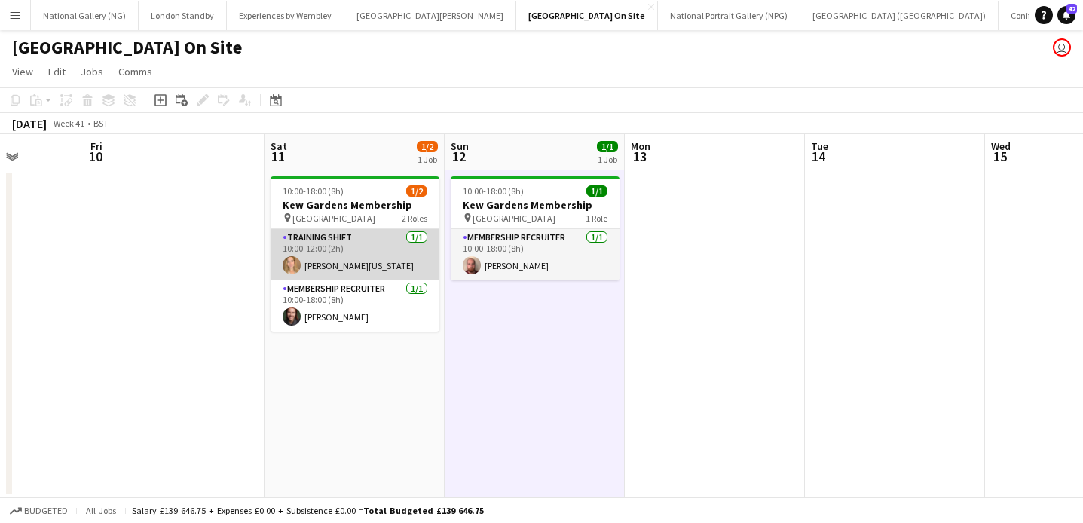
click at [369, 256] on app-card-role "Training shift [DATE] 10:00-12:00 (2h) [PERSON_NAME][US_STATE]" at bounding box center [355, 254] width 169 height 51
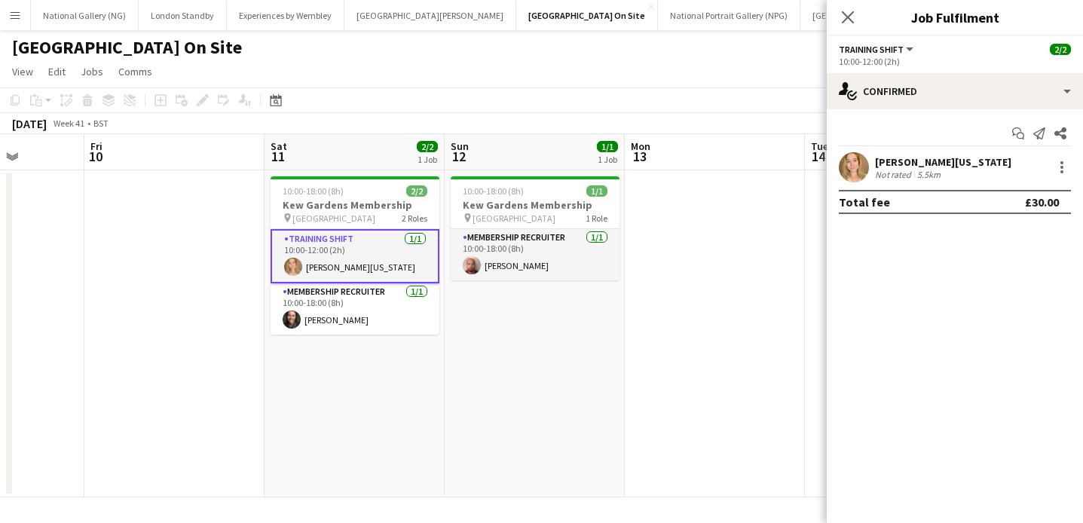
click at [456, 402] on app-date-cell "10:00-18:00 (8h) 1/1 [GEOGRAPHIC_DATA] Membership pin Kew Gardens 1 Role Member…" at bounding box center [535, 333] width 180 height 327
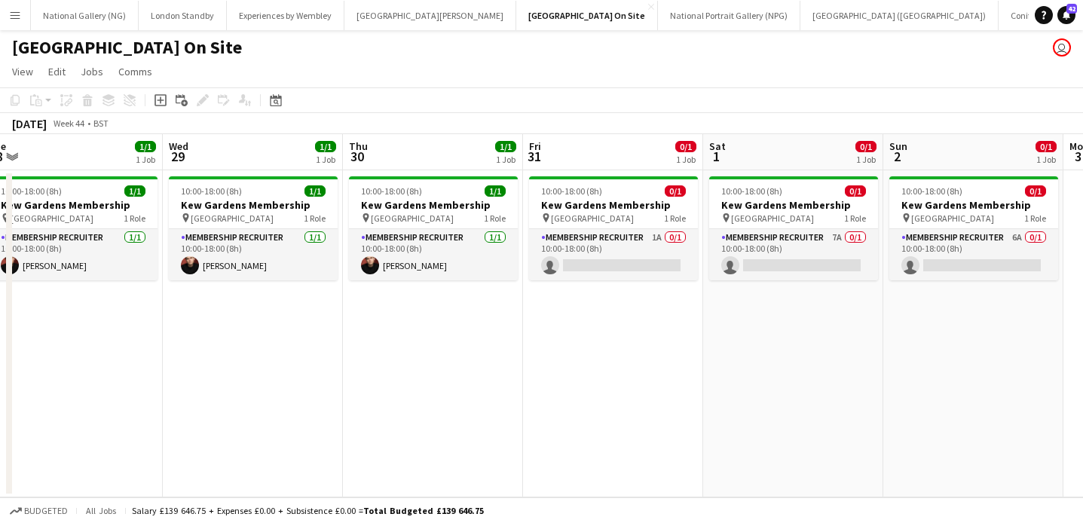
scroll to position [0, 557]
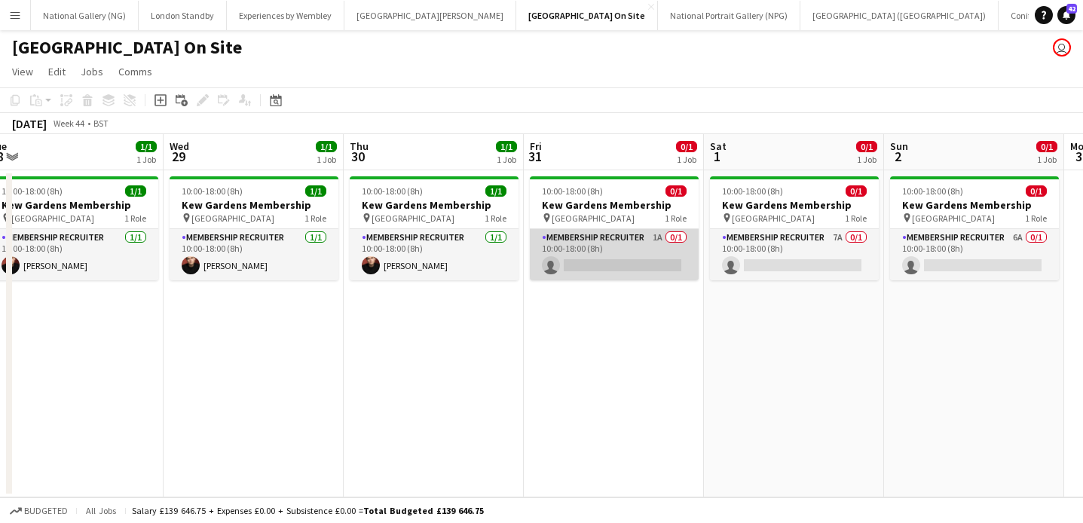
click at [595, 235] on app-card-role "Membership Recruiter 1A 0/1 10:00-18:00 (8h) single-neutral-actions" at bounding box center [614, 254] width 169 height 51
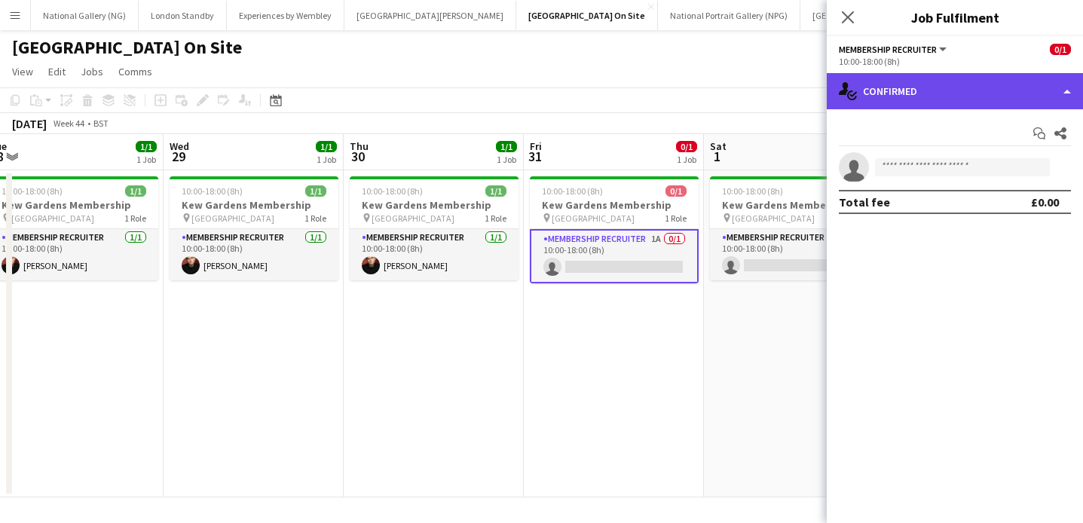
click at [1001, 87] on div "single-neutral-actions-check-2 Confirmed" at bounding box center [955, 91] width 256 height 36
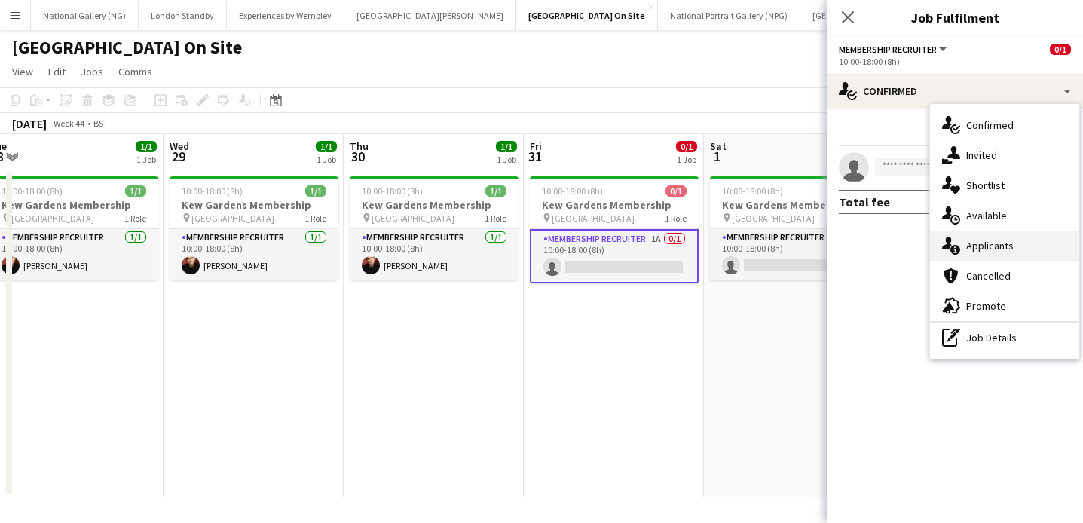
click at [993, 248] on span "Applicants" at bounding box center [991, 246] width 48 height 14
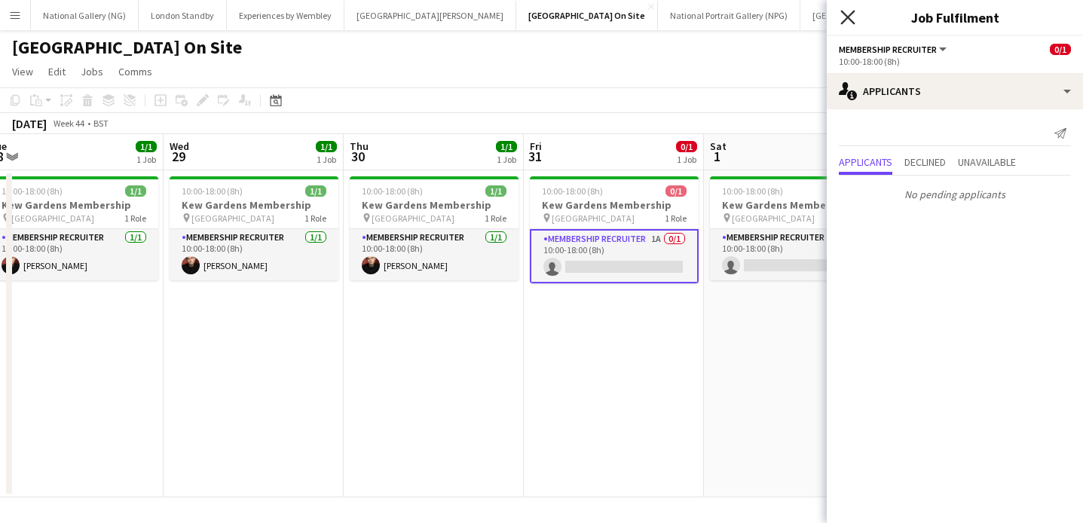
click at [852, 20] on icon "Close pop-in" at bounding box center [848, 17] width 14 height 14
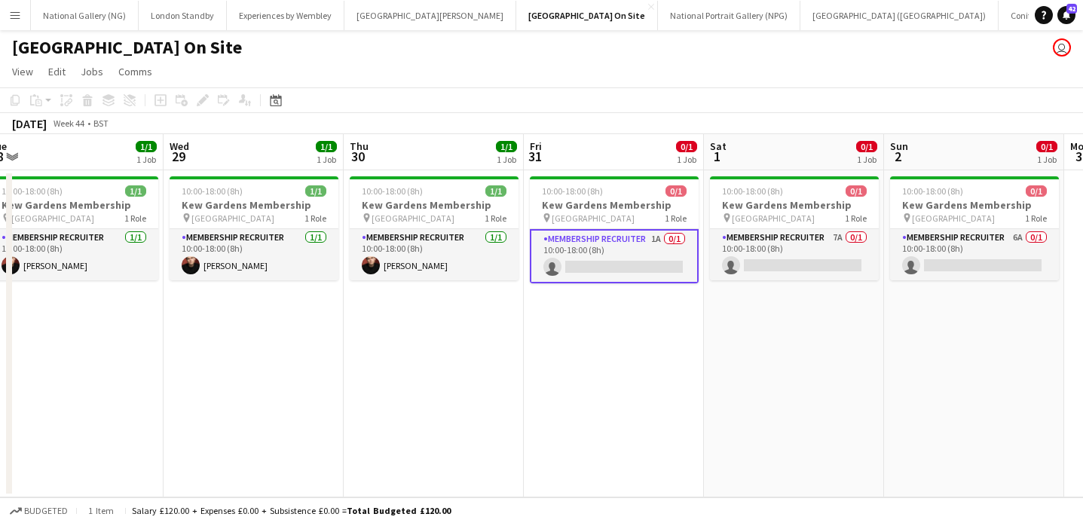
scroll to position [0, 508]
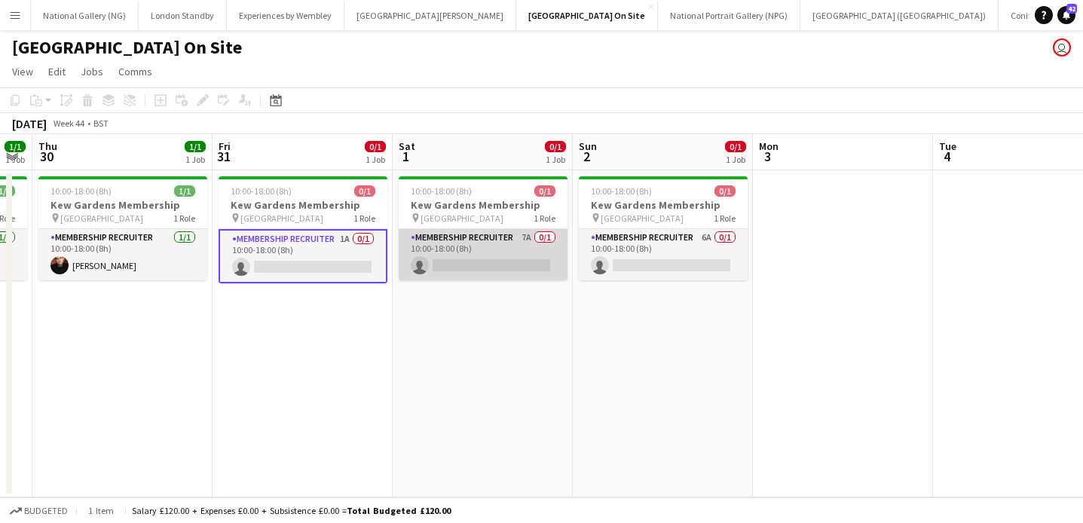
click at [506, 263] on app-card-role "Membership Recruiter 7A 0/1 10:00-18:00 (8h) single-neutral-actions" at bounding box center [483, 254] width 169 height 51
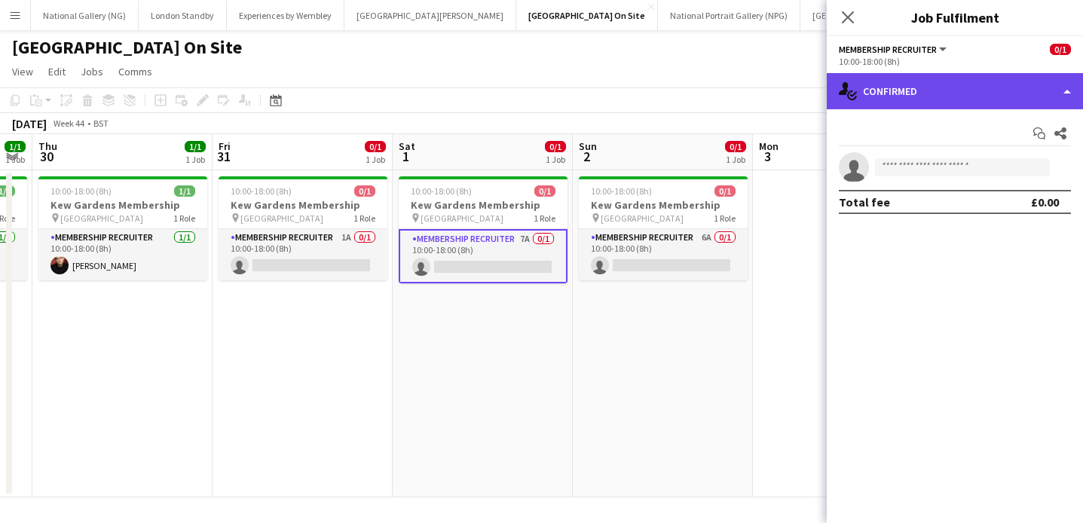
click at [970, 97] on div "single-neutral-actions-check-2 Confirmed" at bounding box center [955, 91] width 256 height 36
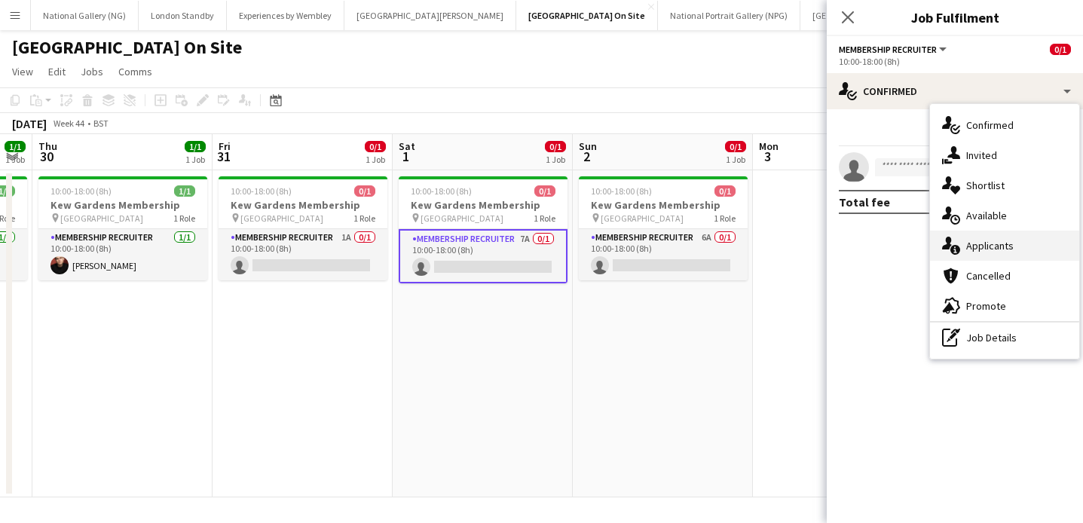
click at [981, 247] on span "Applicants" at bounding box center [991, 246] width 48 height 14
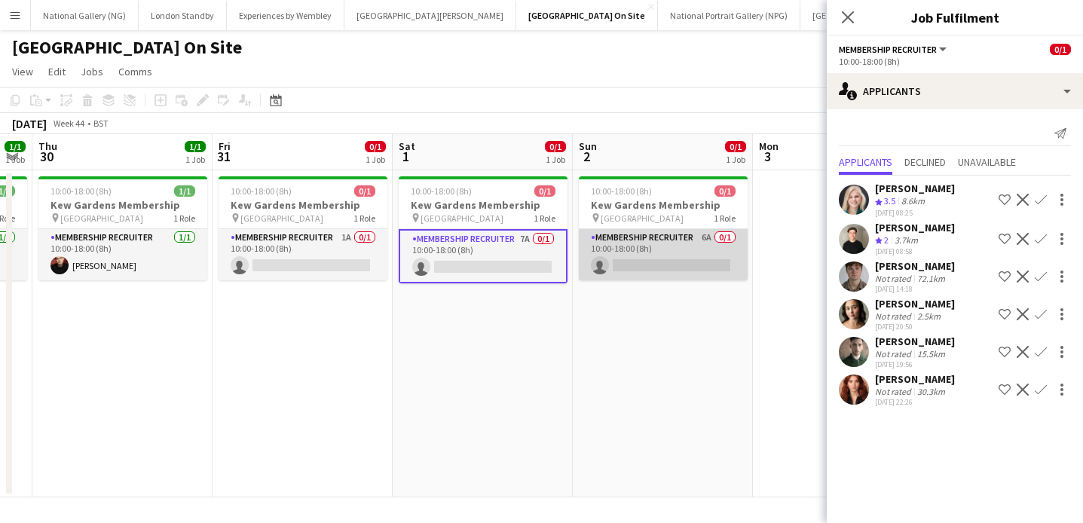
click at [660, 249] on app-card-role "Membership Recruiter 6A 0/1 10:00-18:00 (8h) single-neutral-actions" at bounding box center [663, 254] width 169 height 51
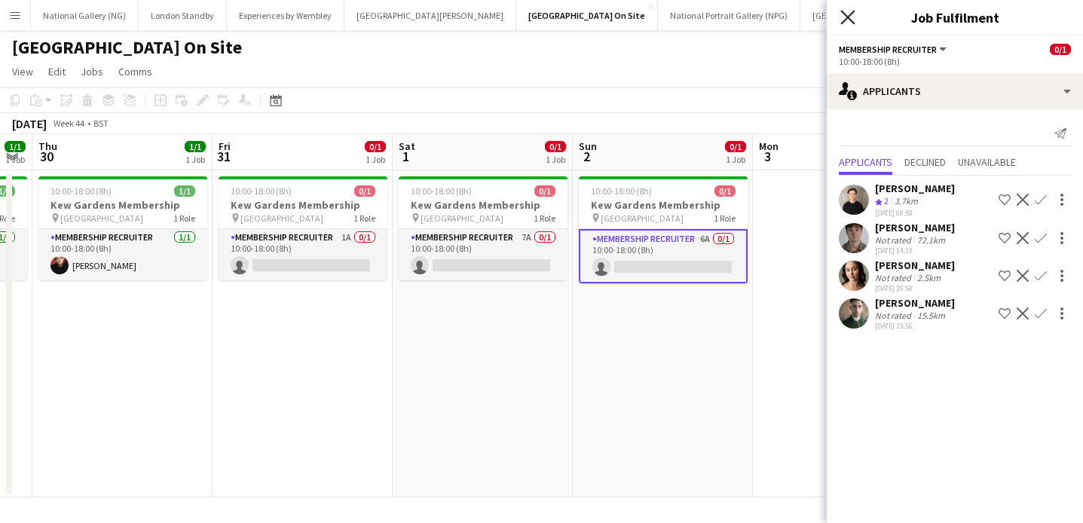
click at [850, 13] on icon "Close pop-in" at bounding box center [848, 17] width 14 height 14
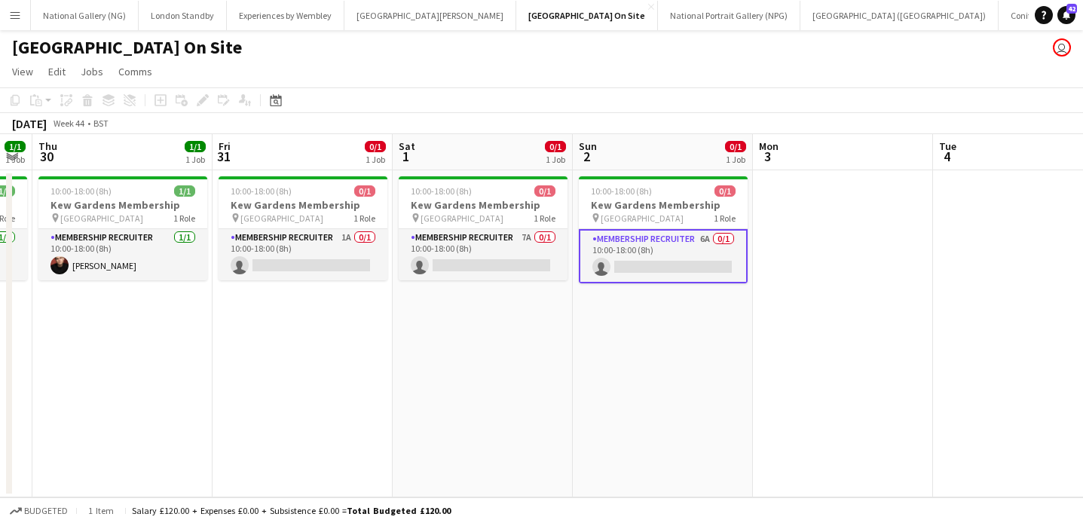
click at [693, 110] on app-toolbar "Copy Paste Paste Command V Paste with crew Command Shift V Paste linked Job [GE…" at bounding box center [541, 100] width 1083 height 26
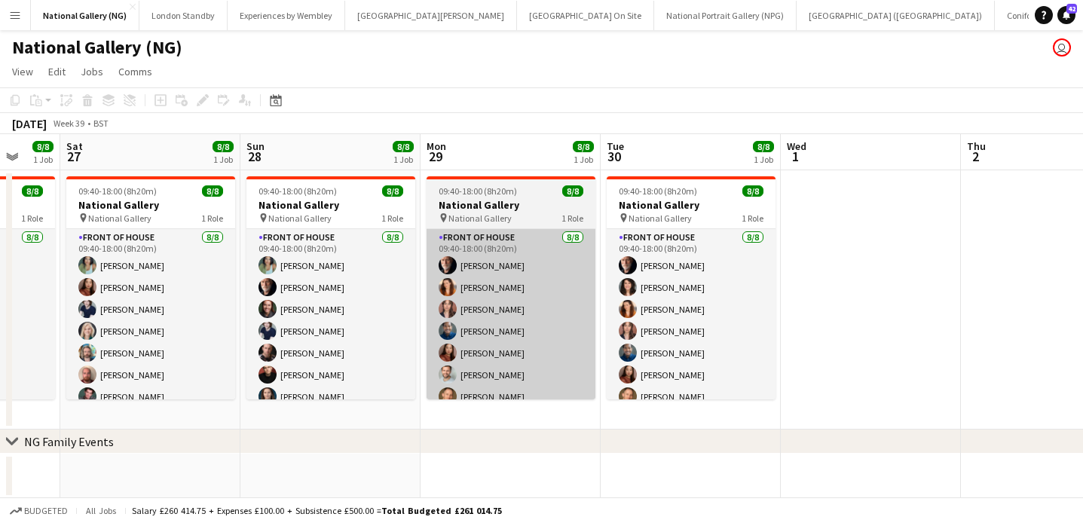
scroll to position [0, 466]
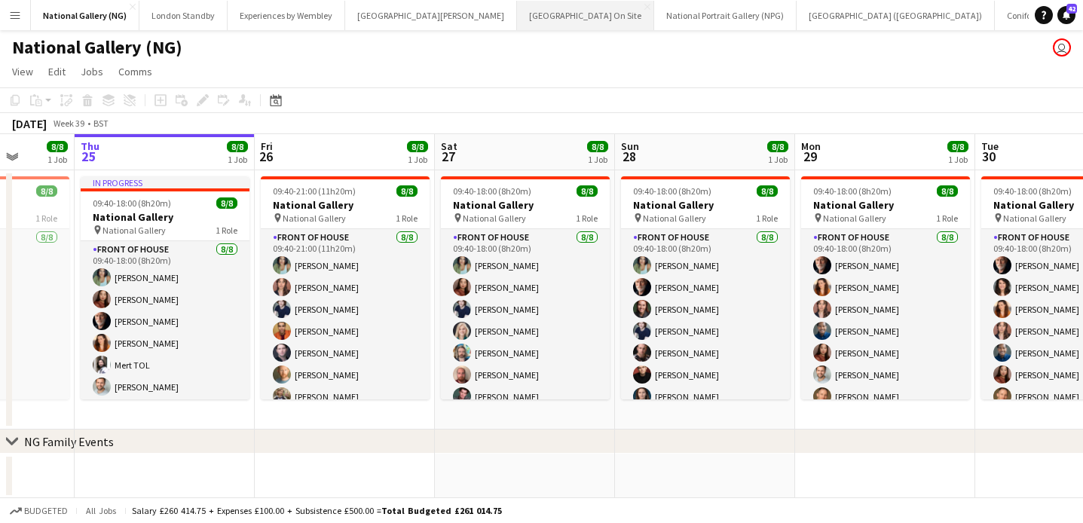
drag, startPoint x: 547, startPoint y: 18, endPoint x: 567, endPoint y: 24, distance: 20.5
click at [547, 18] on button "[GEOGRAPHIC_DATA] On Site Close" at bounding box center [585, 15] width 137 height 29
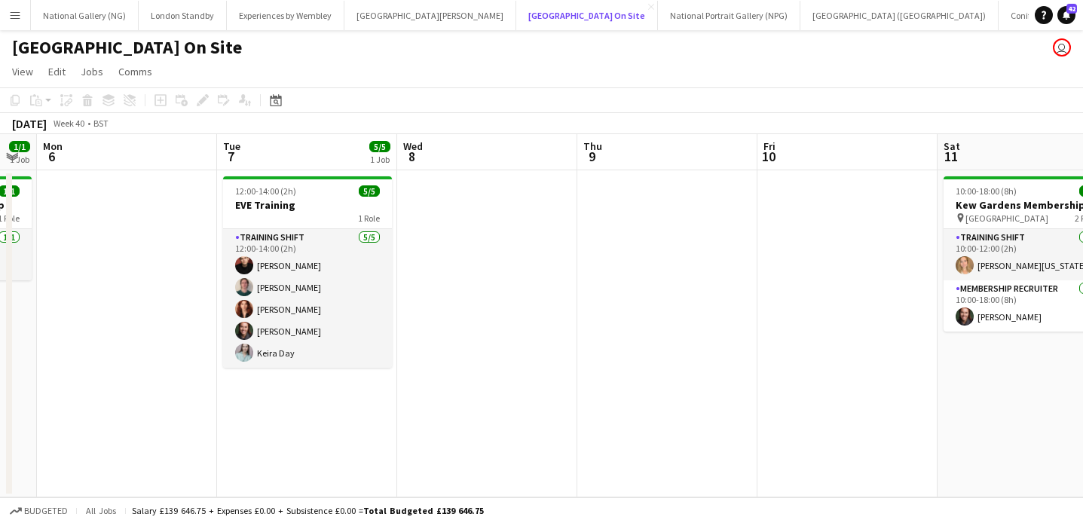
scroll to position [0, 624]
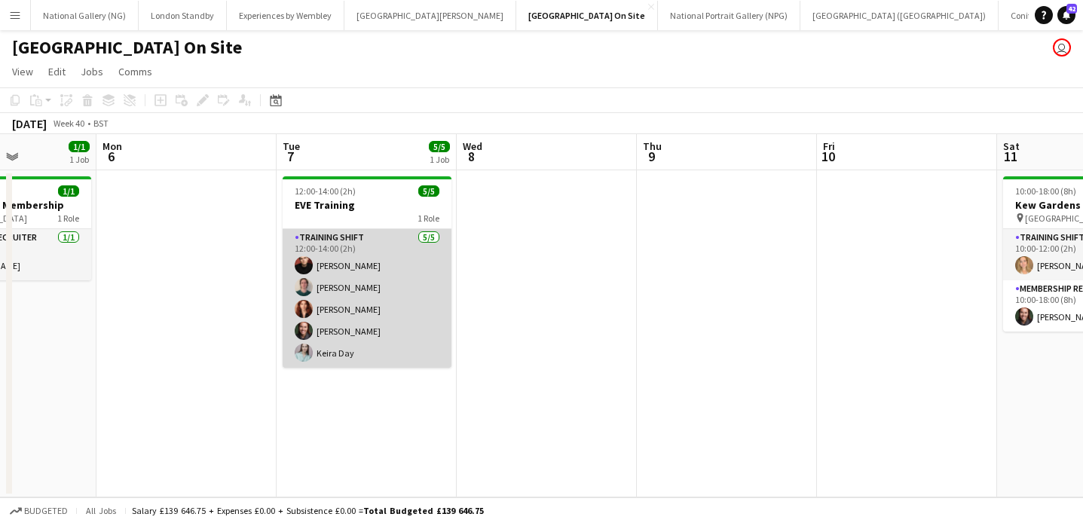
click at [336, 329] on app-card-role "Training shift [DATE] 12:00-14:00 (2h) [PERSON_NAME] [PERSON_NAME] [PERSON_NAME…" at bounding box center [367, 298] width 169 height 139
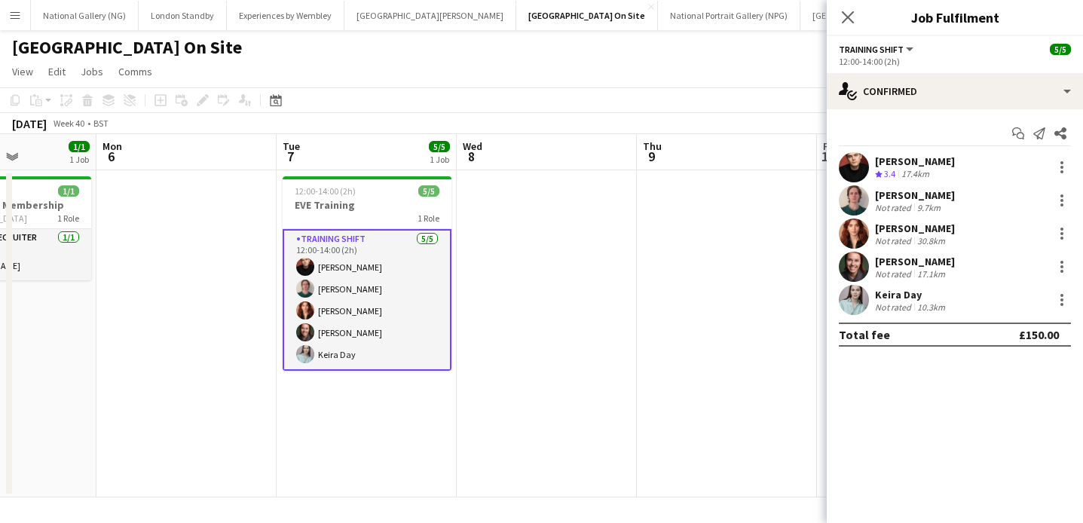
click at [909, 228] on div "[PERSON_NAME]" at bounding box center [915, 229] width 80 height 14
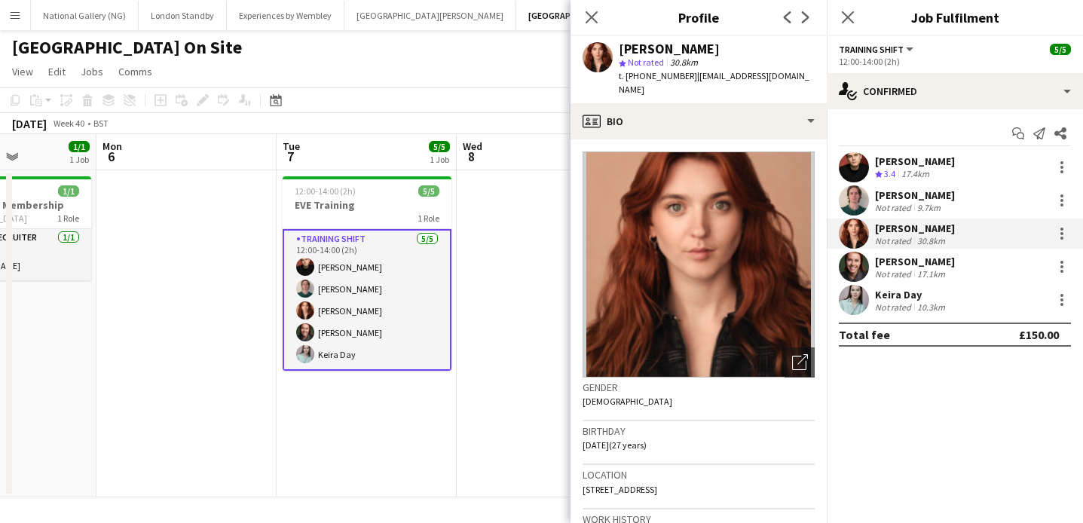
drag, startPoint x: 686, startPoint y: 75, endPoint x: 627, endPoint y: 74, distance: 58.8
click at [627, 74] on div "t. [PHONE_NUMBER] | [EMAIL_ADDRESS][DOMAIN_NAME]" at bounding box center [717, 82] width 196 height 27
copy span "[PHONE_NUMBER]"
click at [598, 17] on icon "Close pop-in" at bounding box center [591, 17] width 14 height 14
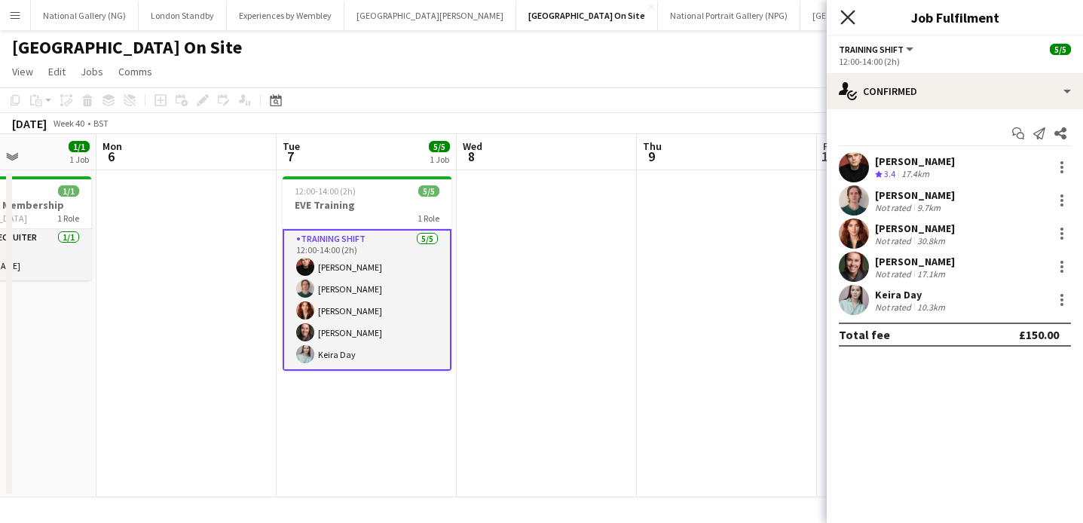
click at [848, 15] on icon "Close pop-in" at bounding box center [848, 17] width 14 height 14
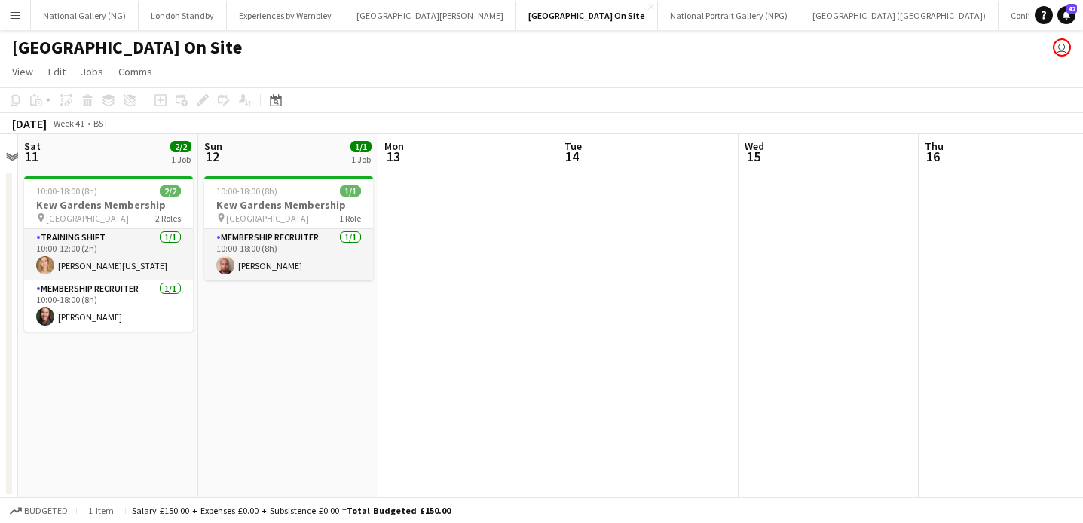
scroll to position [0, 565]
